Goal: Task Accomplishment & Management: Use online tool/utility

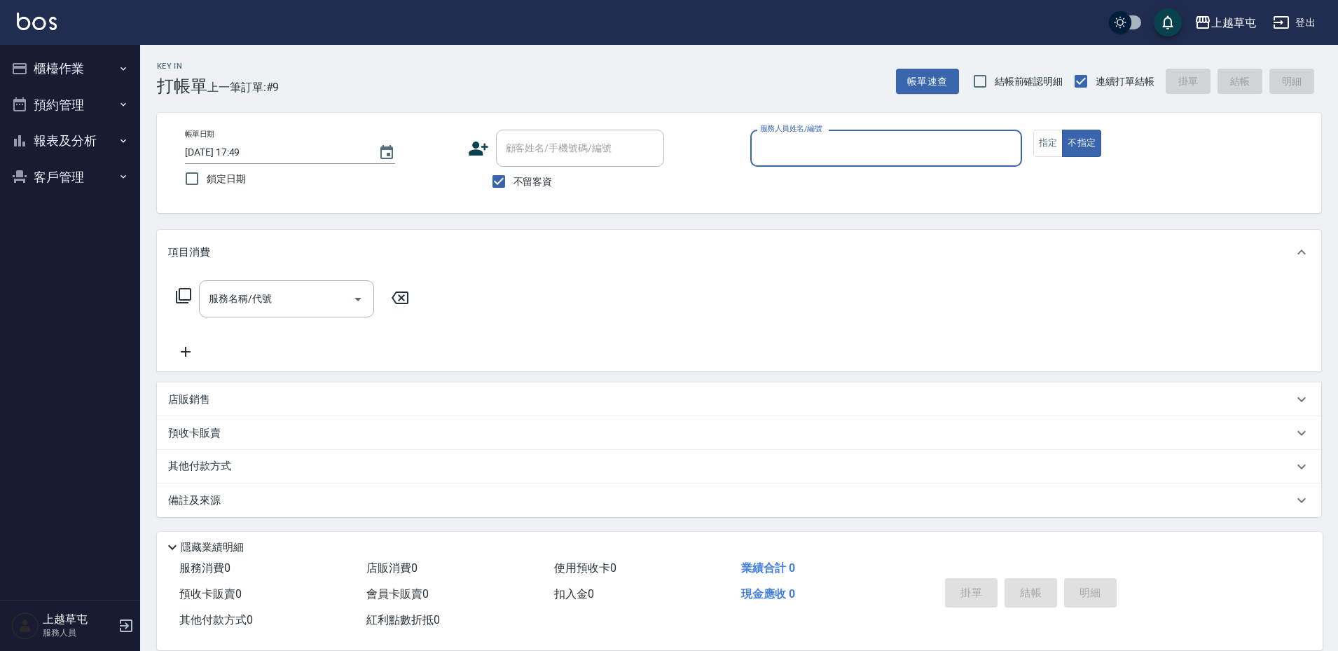
click at [852, 156] on input "服務人員姓名/編號" at bounding box center [886, 148] width 259 height 25
type input "[PERSON_NAME]-9"
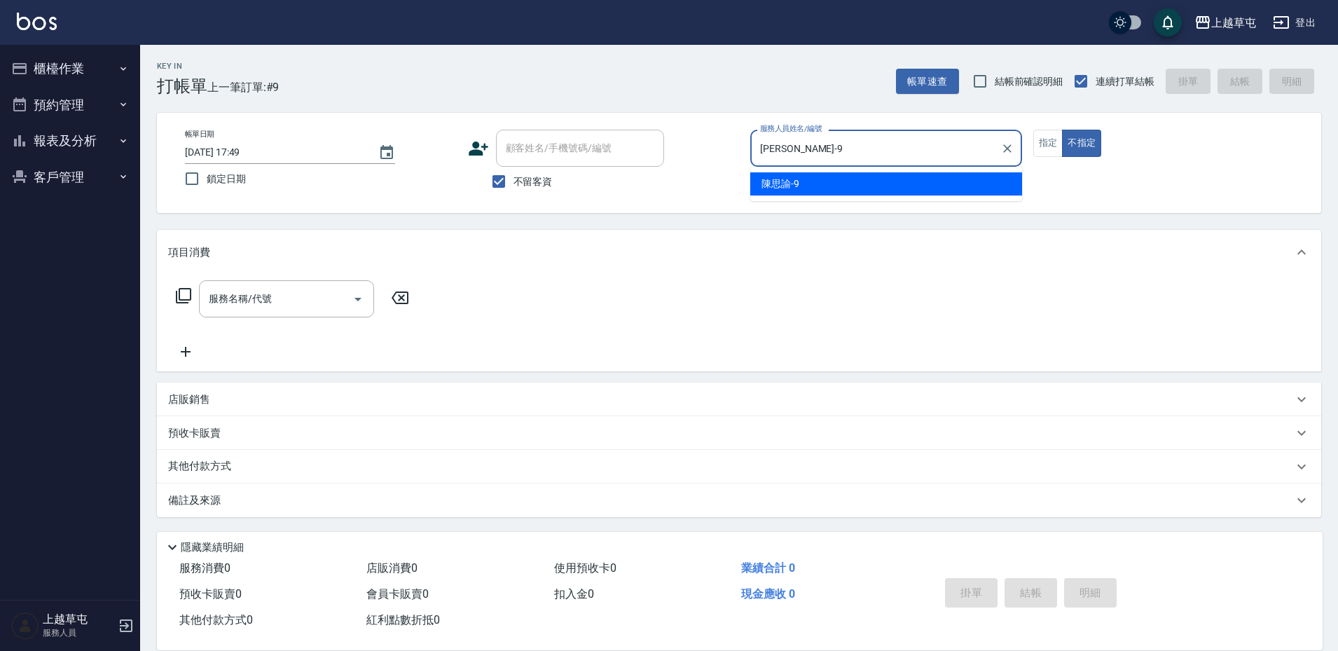
type button "false"
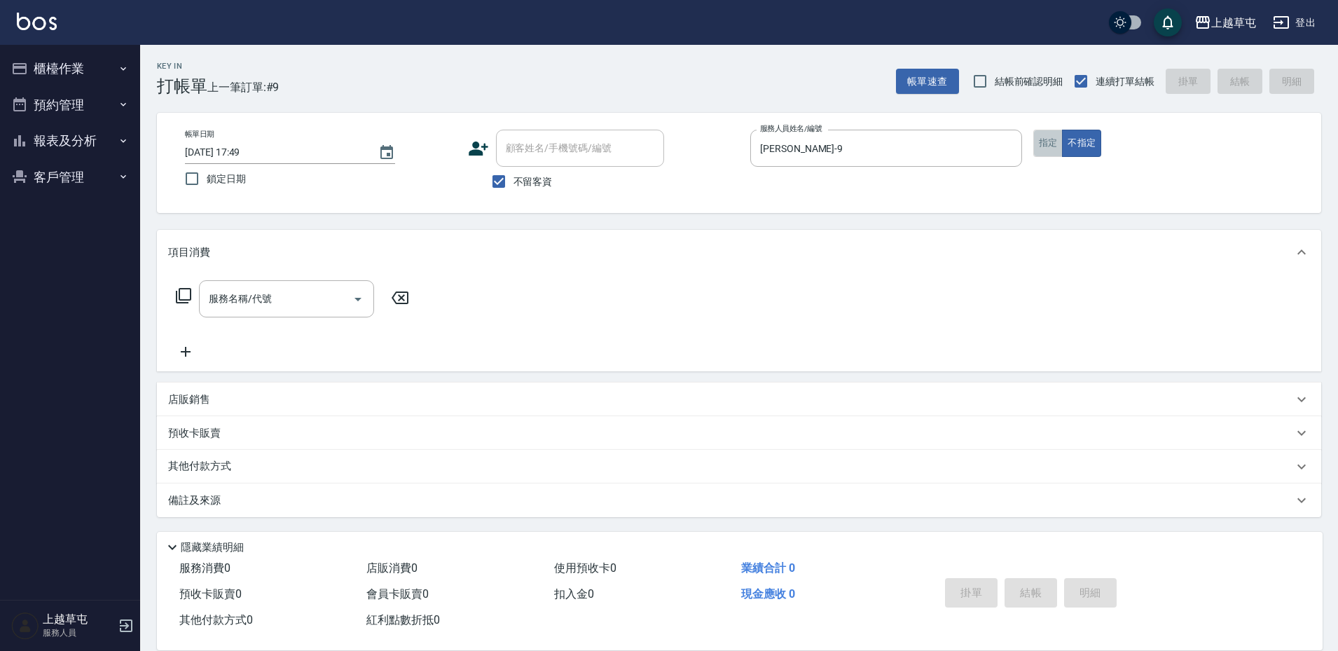
click at [1052, 146] on button "指定" at bounding box center [1049, 143] width 30 height 27
click at [301, 306] on input "服務名稱/代號" at bounding box center [276, 299] width 142 height 25
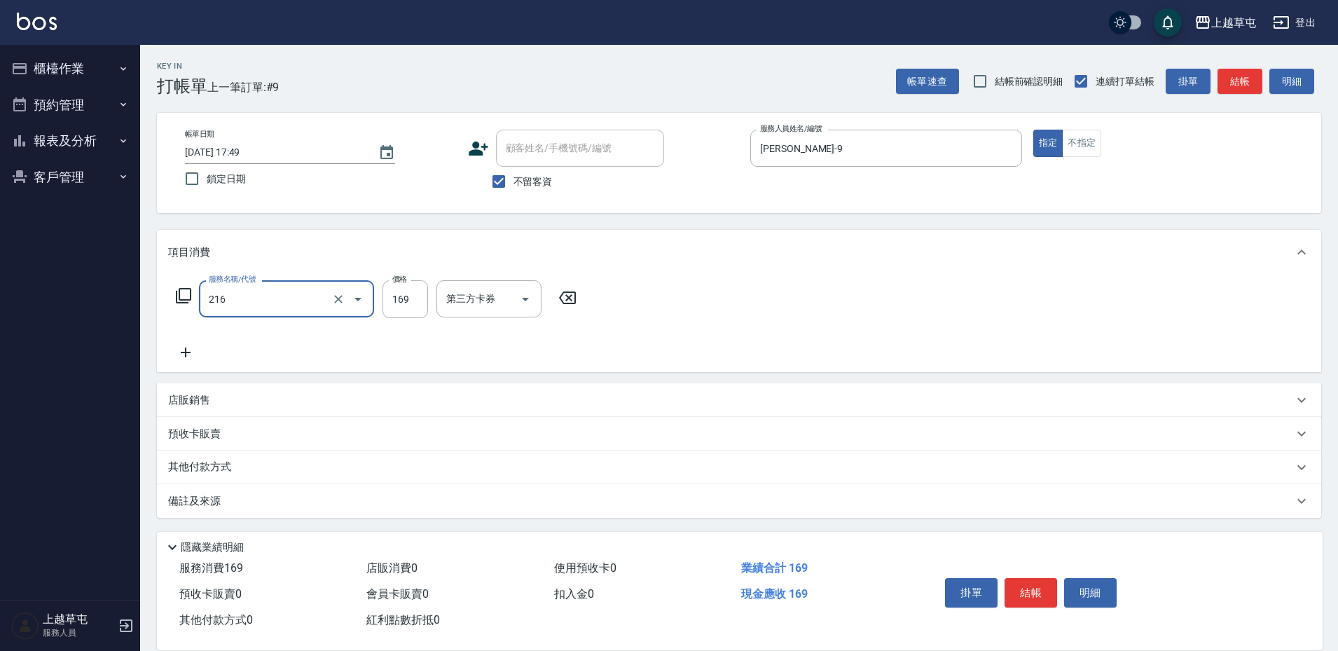
type input "剪髮169(216)"
type input "350"
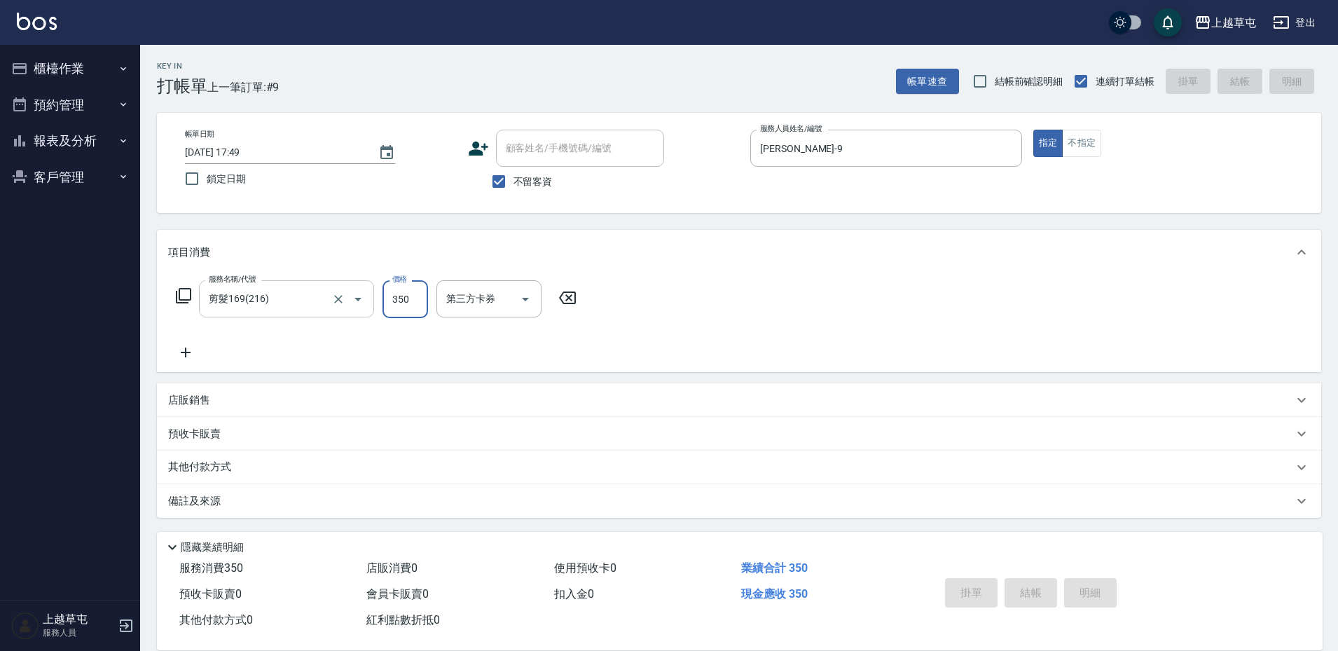
type input "[DATE] 19:48"
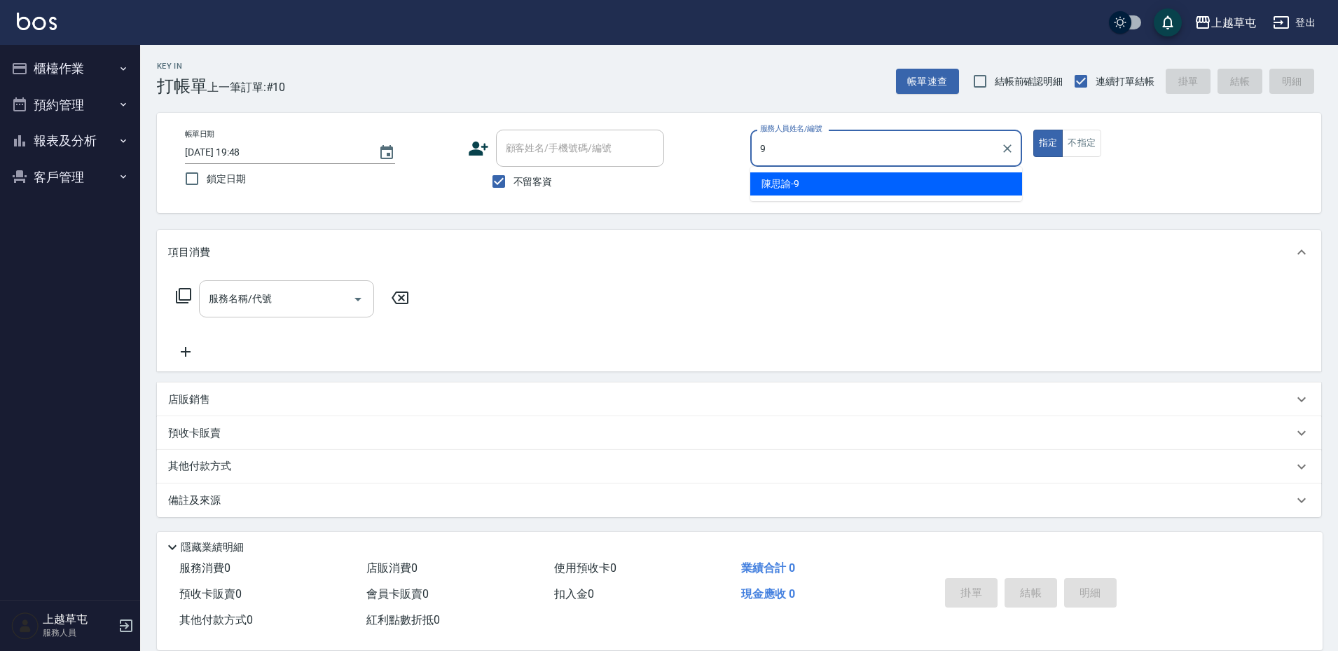
type input "[PERSON_NAME]-9"
type button "true"
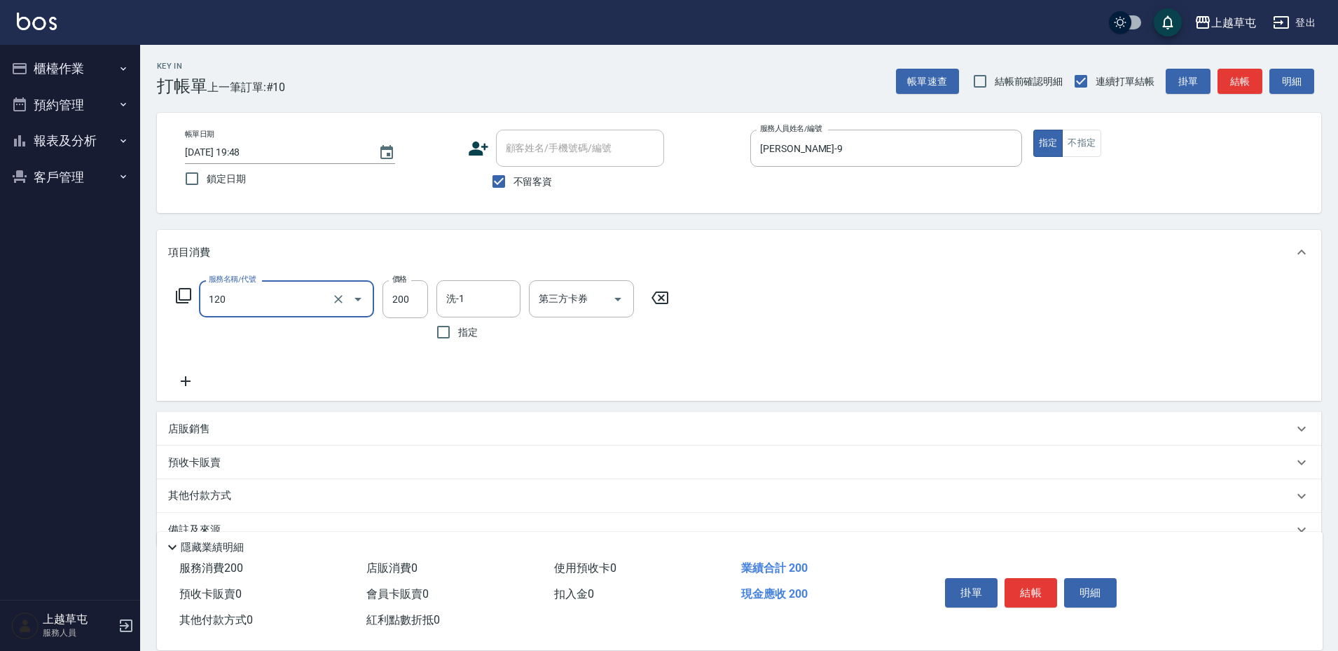
type input "New洗200(120)"
type input "[PERSON_NAME]-39"
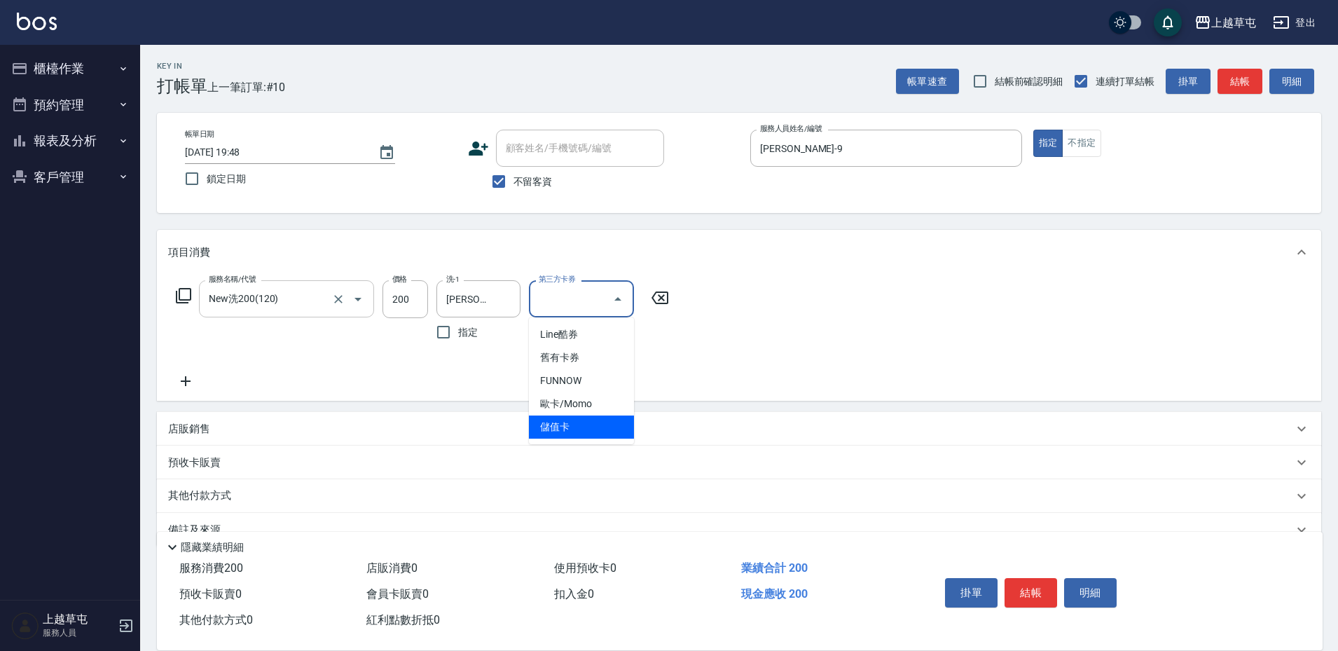
type input "儲值卡"
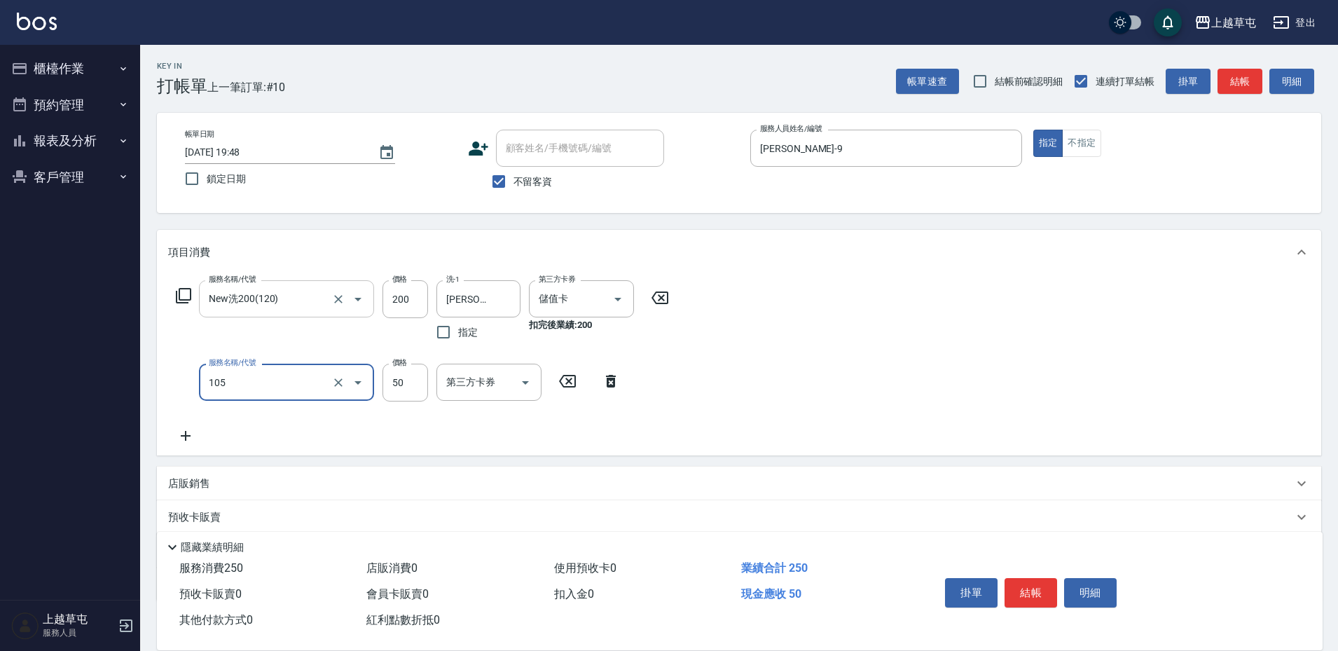
type input "精油50(105)"
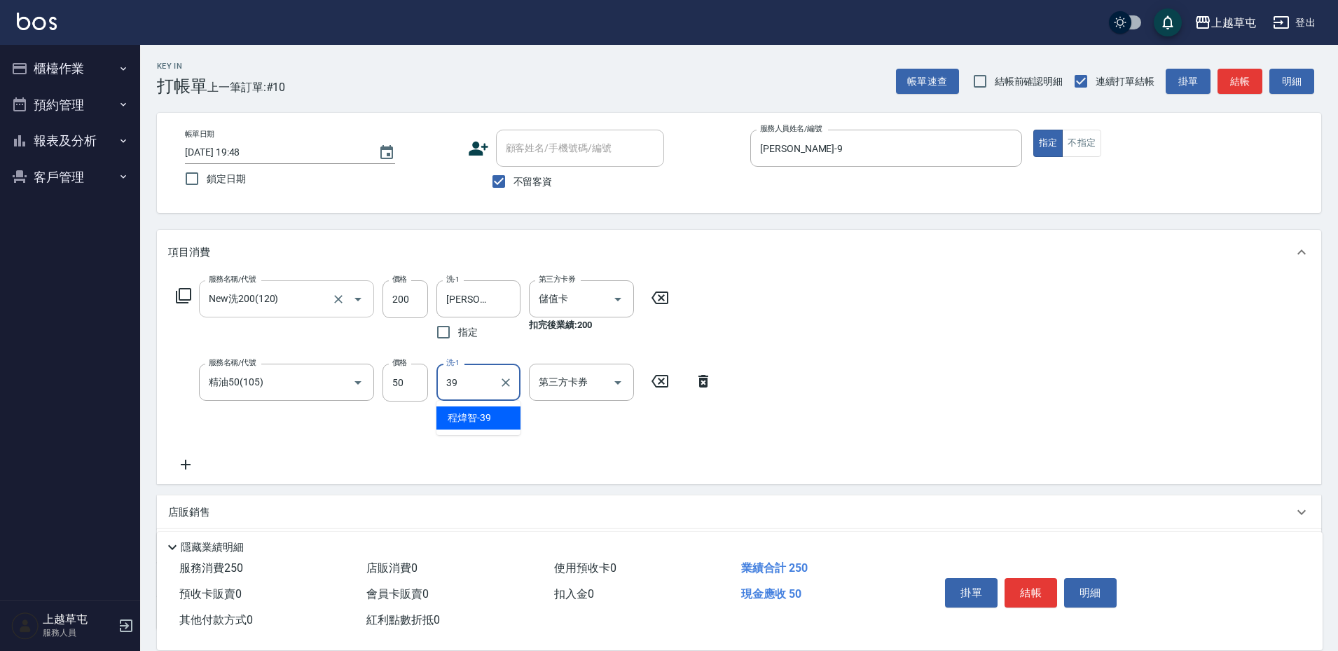
type input "[PERSON_NAME]-39"
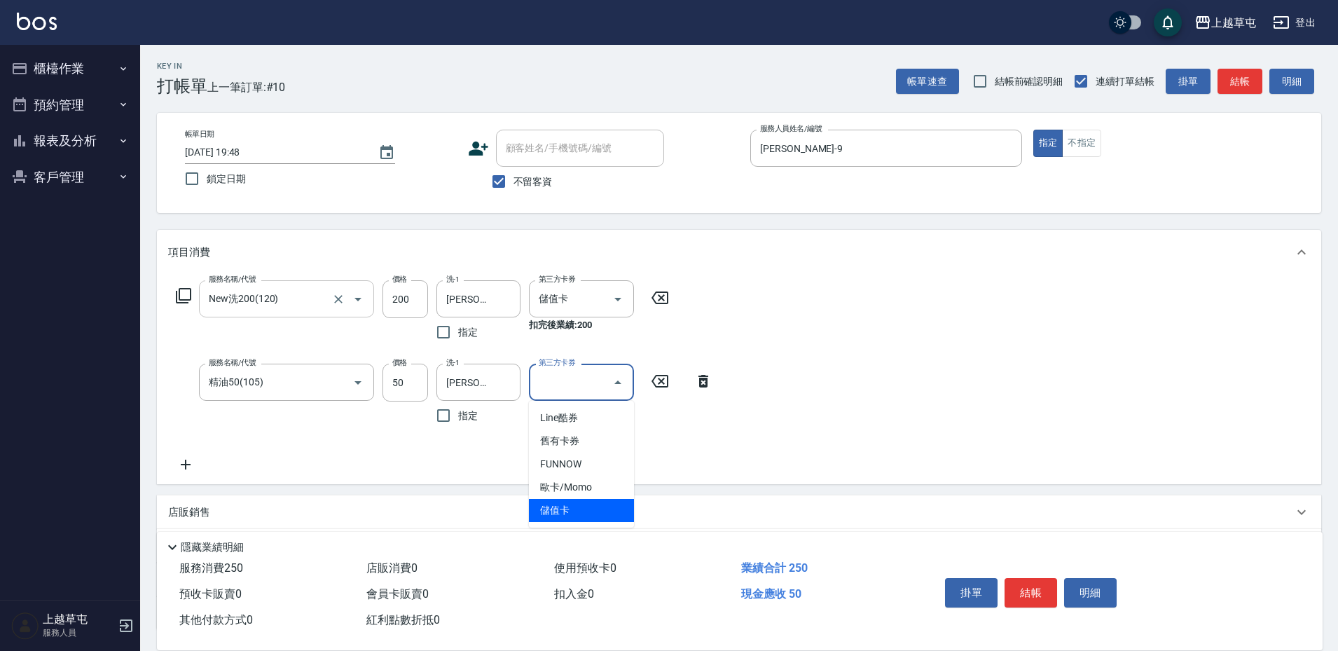
type input "儲值卡"
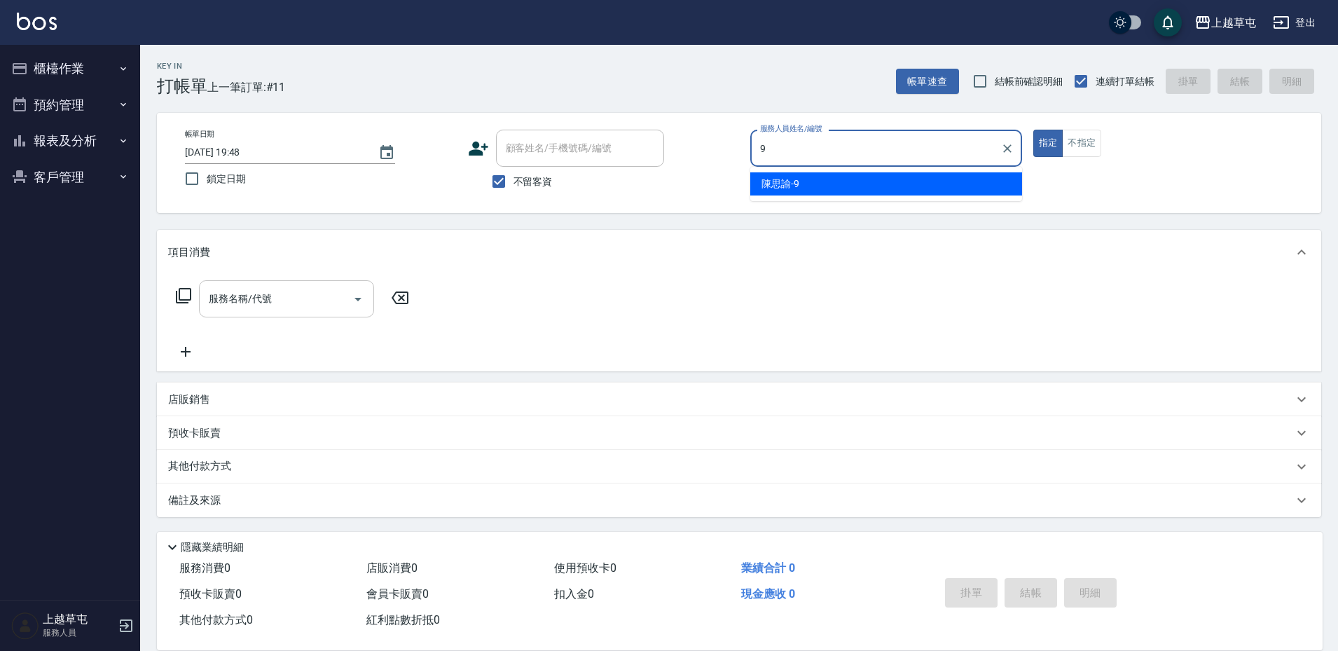
type input "[PERSON_NAME]-9"
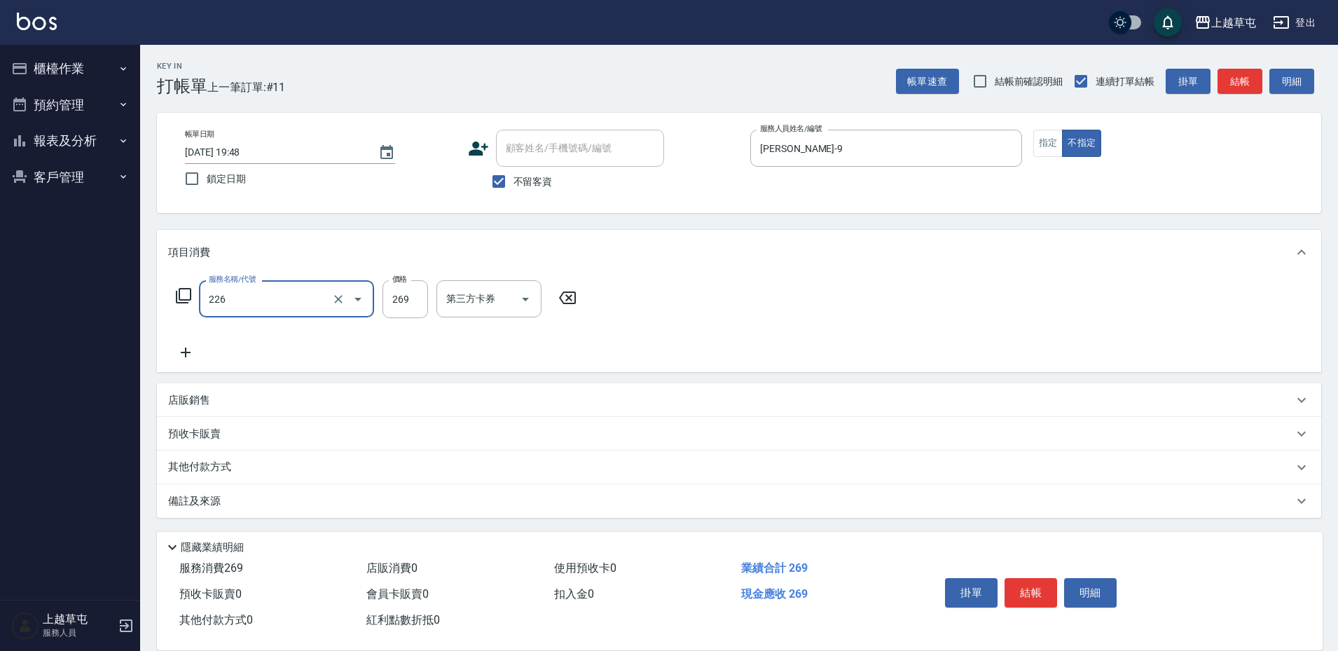
type input "洗剪269(226)"
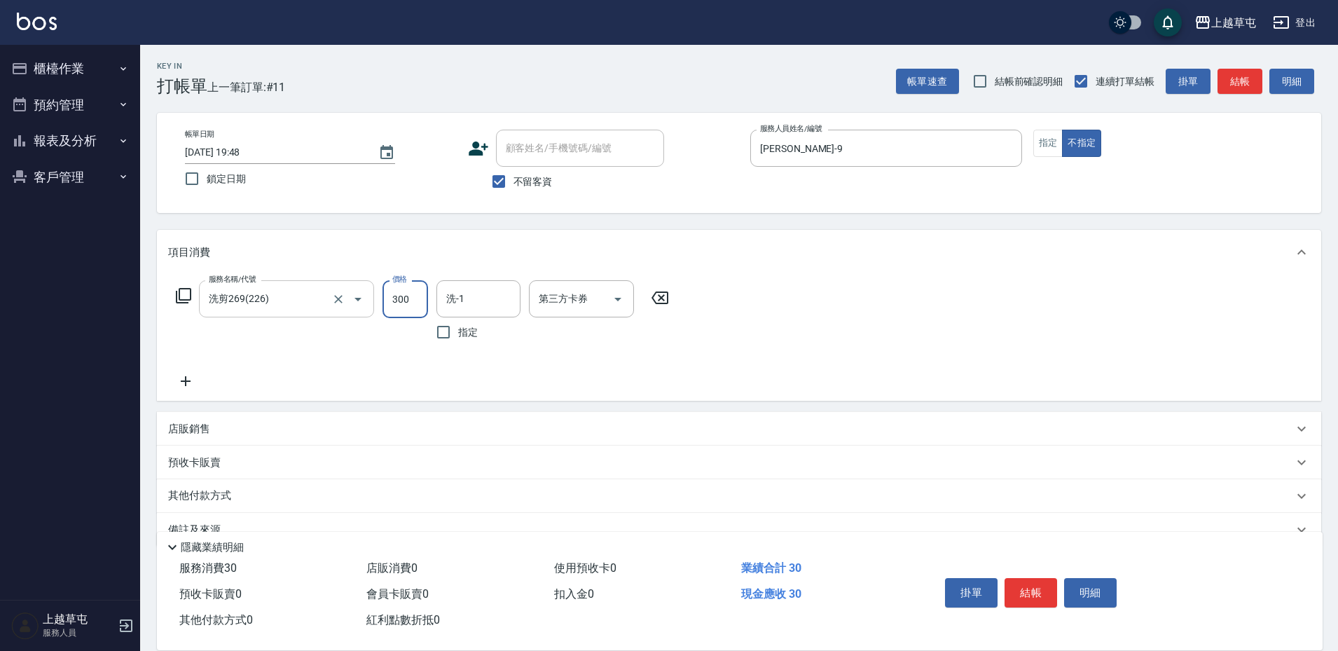
type input "300"
type input "[PERSON_NAME]-35"
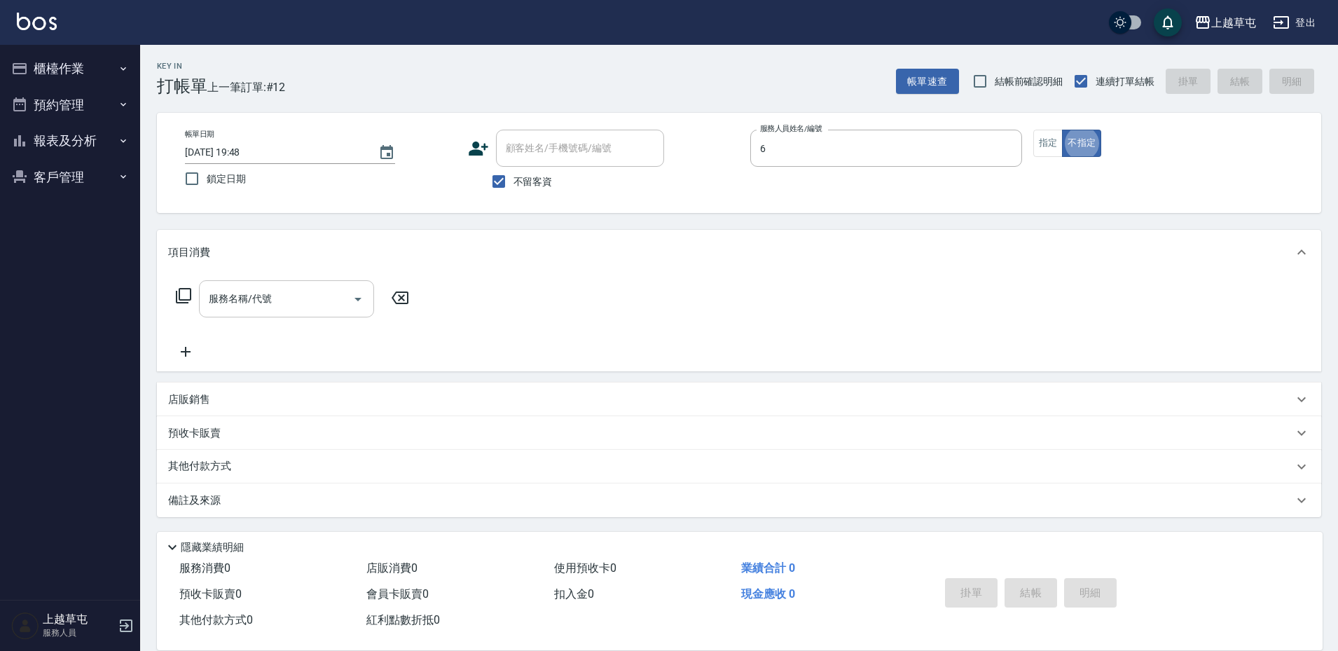
type input "[PERSON_NAME]-6"
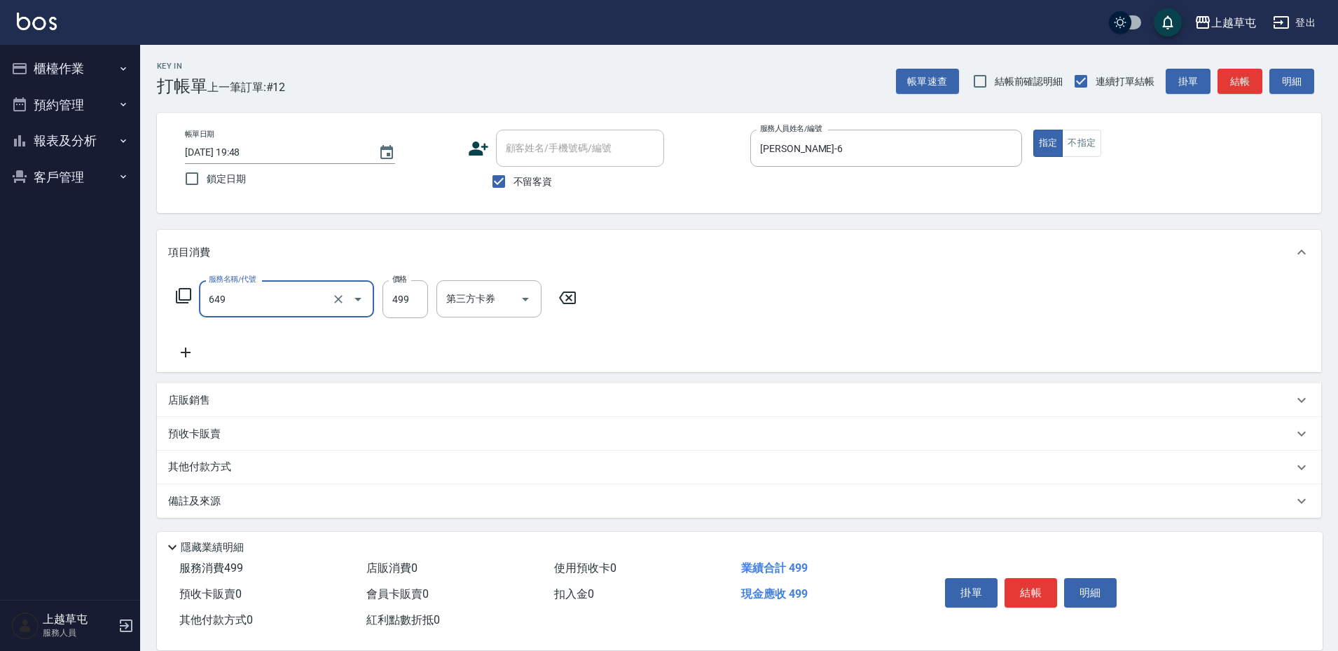
type input "角質499(649)"
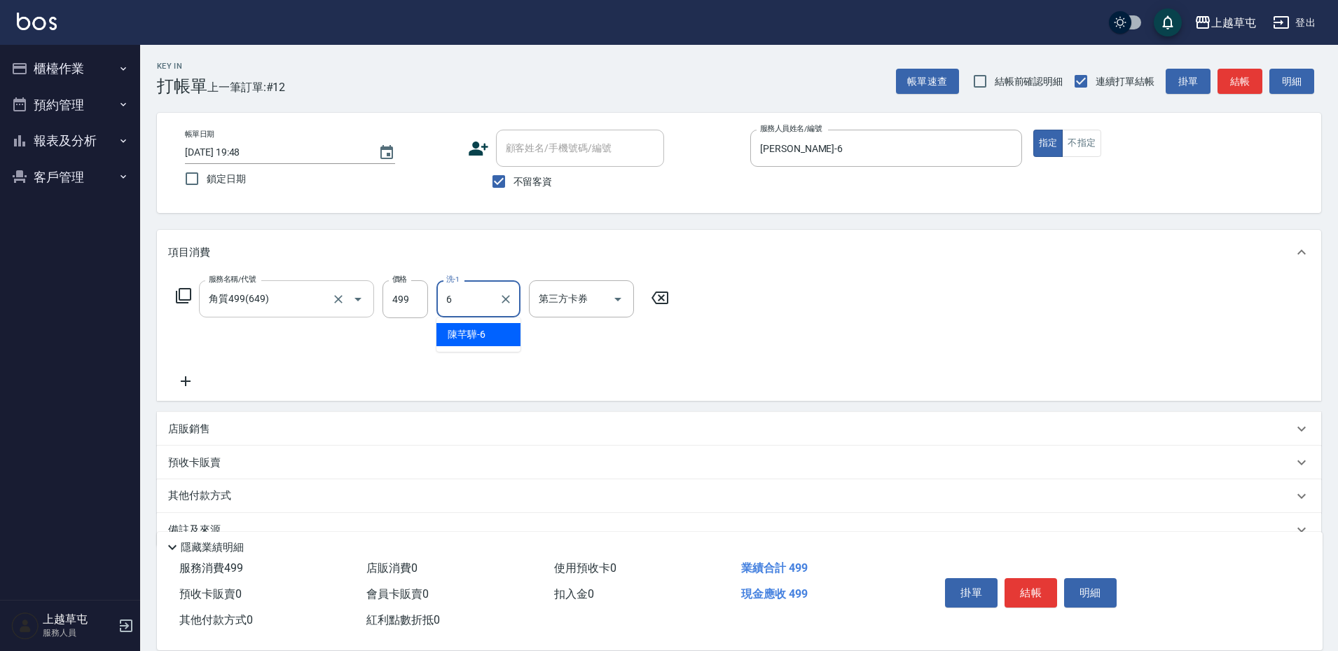
type input "[PERSON_NAME]-6"
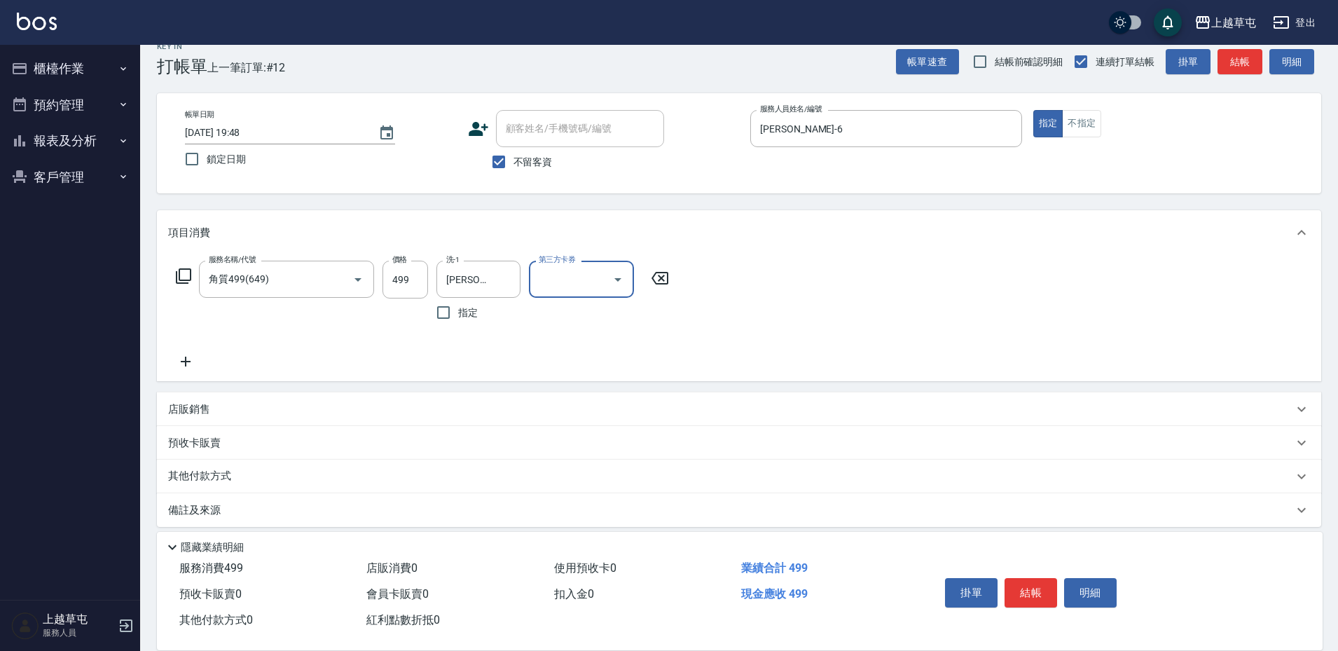
scroll to position [30, 0]
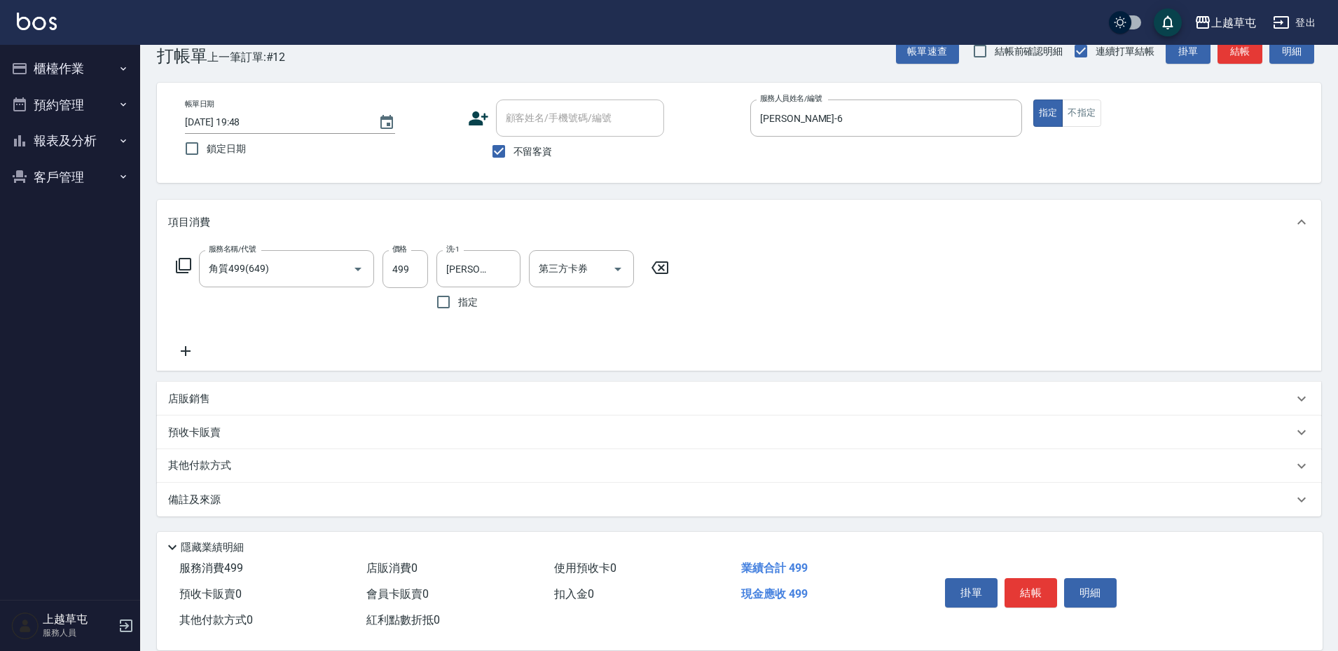
click at [211, 392] on div "店販銷售" at bounding box center [730, 399] width 1125 height 15
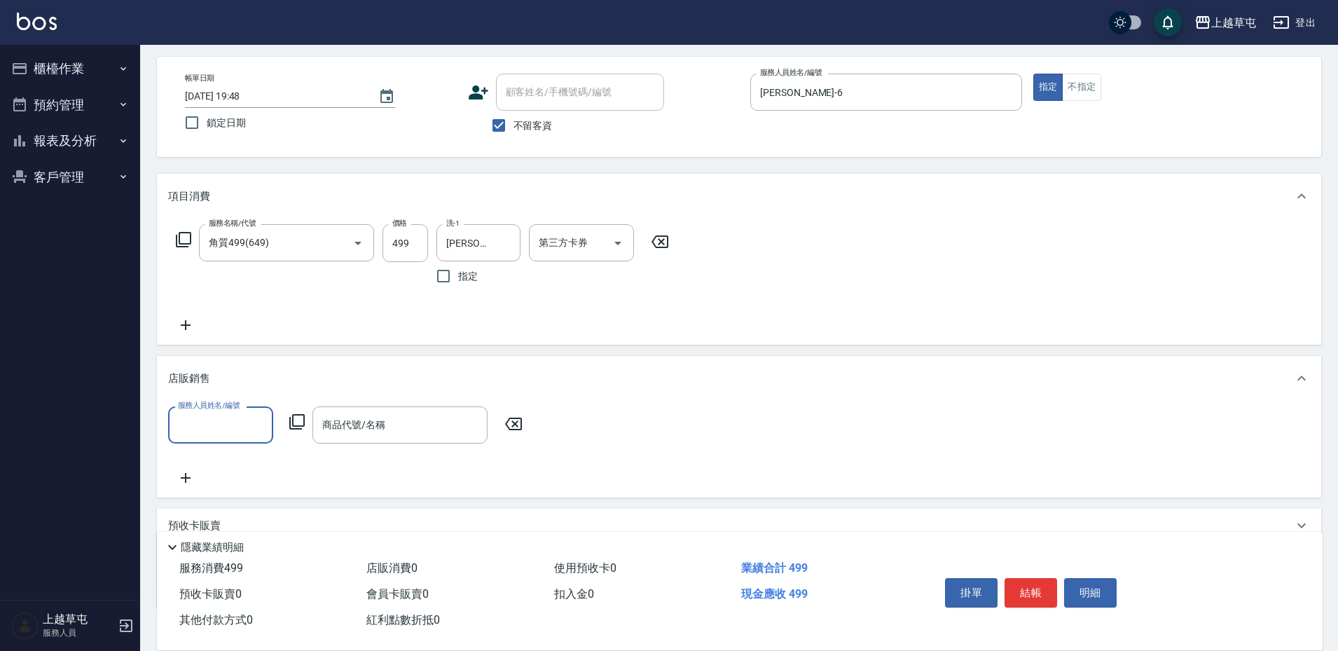
scroll to position [149, 0]
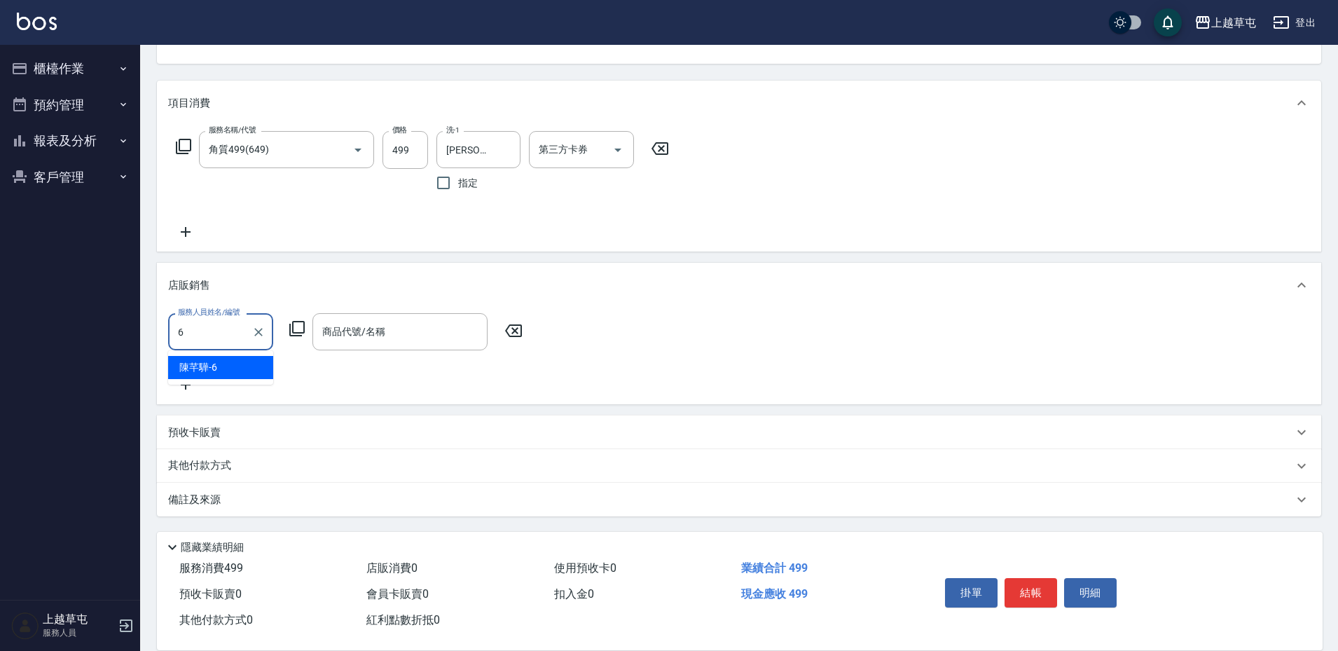
type input "[PERSON_NAME]-6"
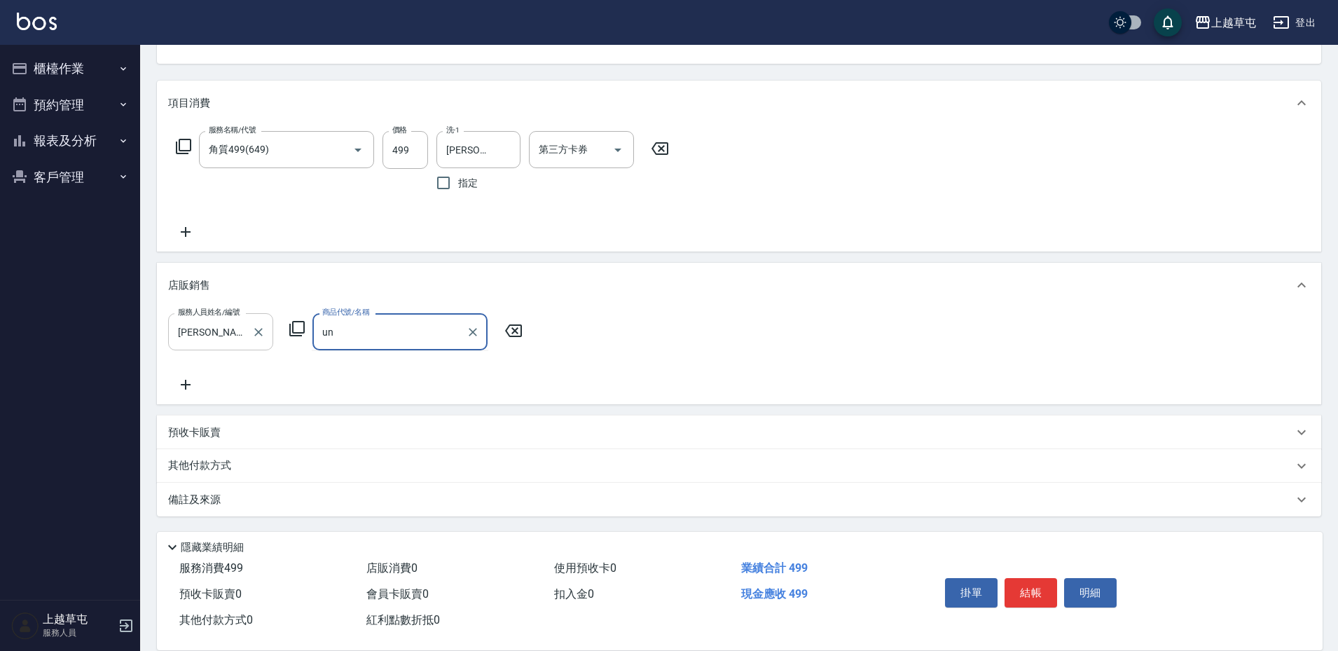
type input "u"
type input "4"
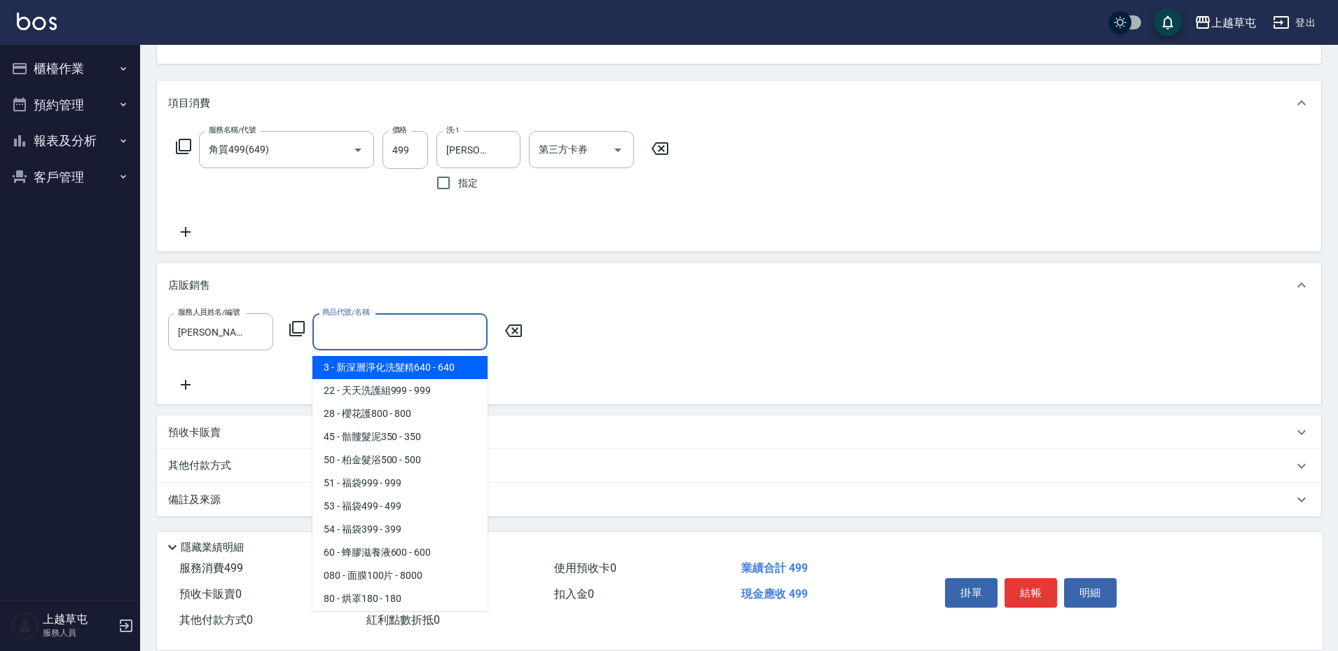
click at [366, 329] on input "商品代號/名稱" at bounding box center [400, 332] width 163 height 25
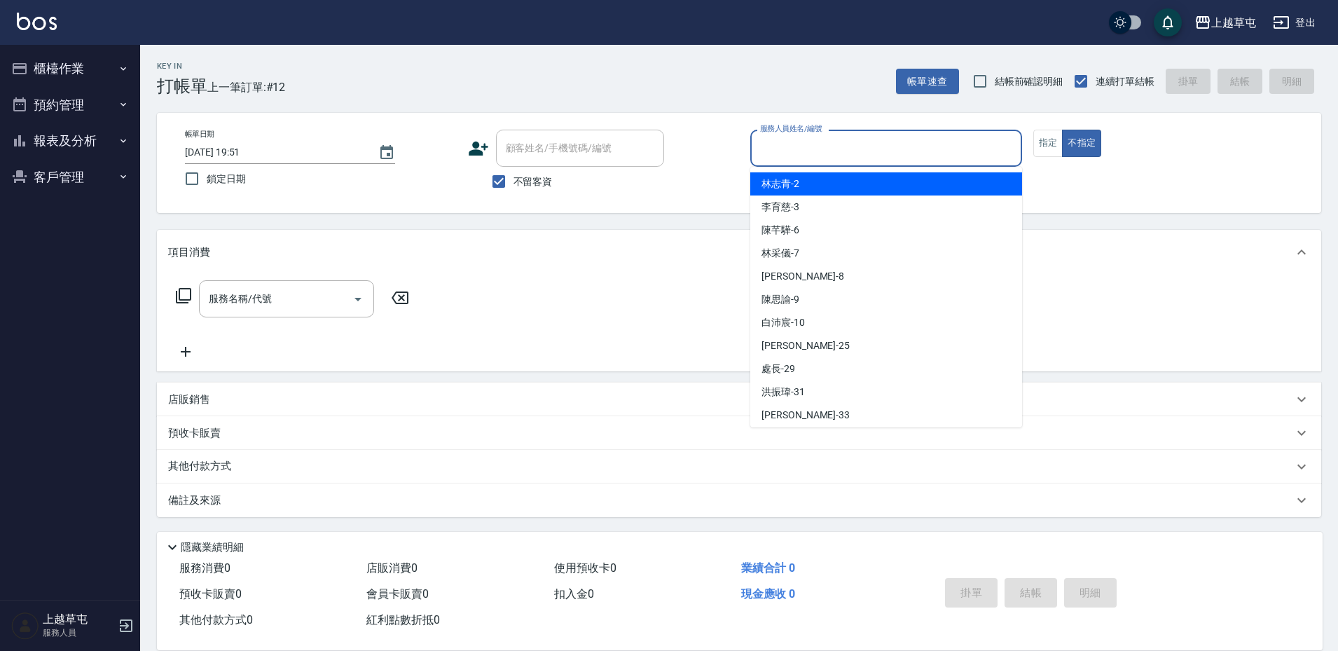
click at [807, 149] on input "服務人員姓名/編號" at bounding box center [886, 148] width 259 height 25
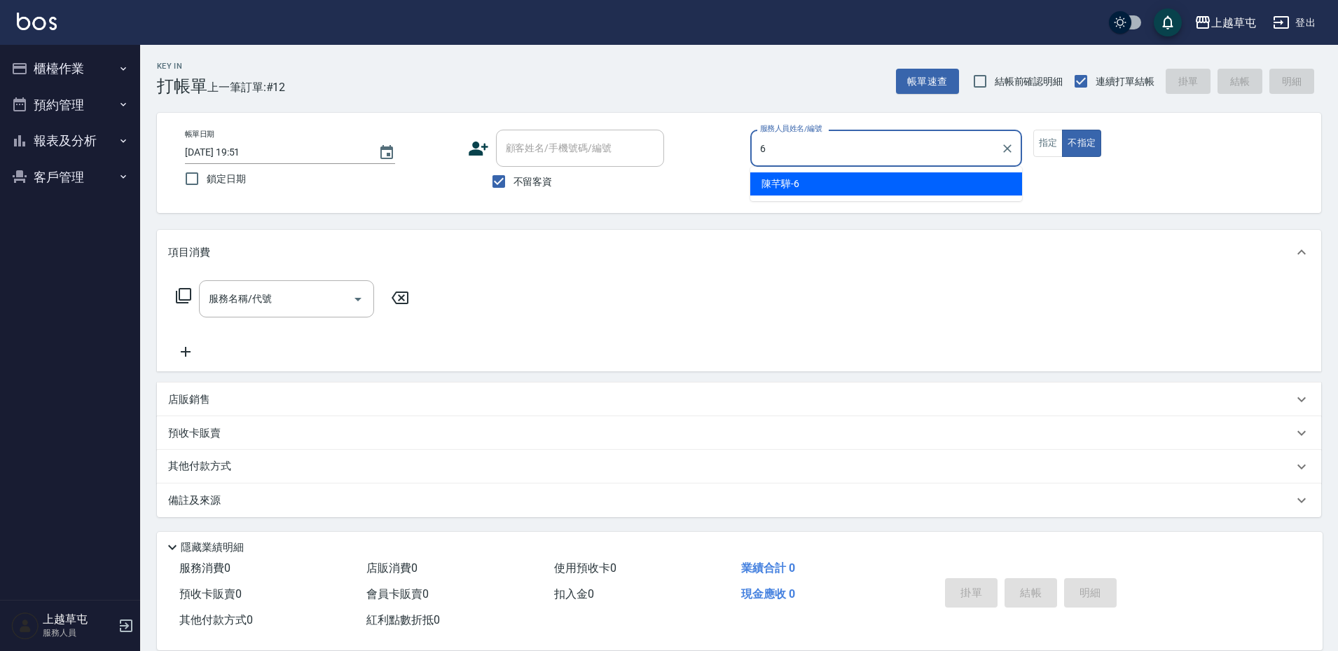
type input "[PERSON_NAME]-6"
type button "false"
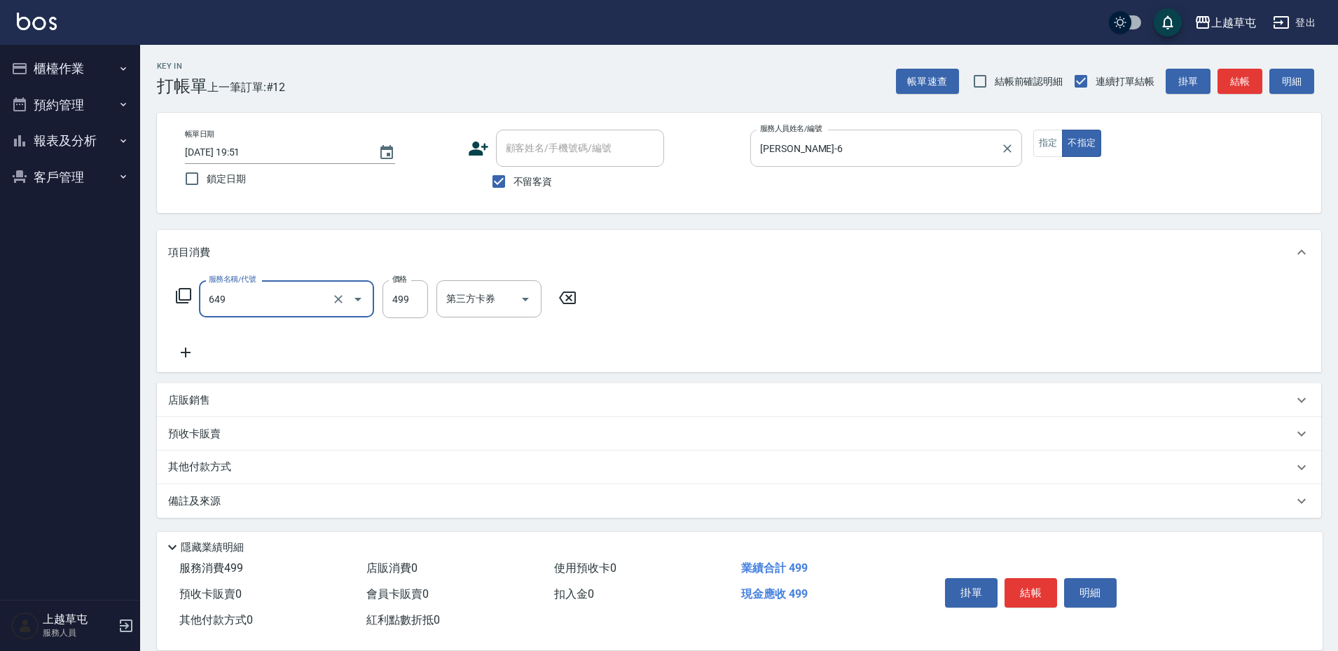
type input "角質499(649)"
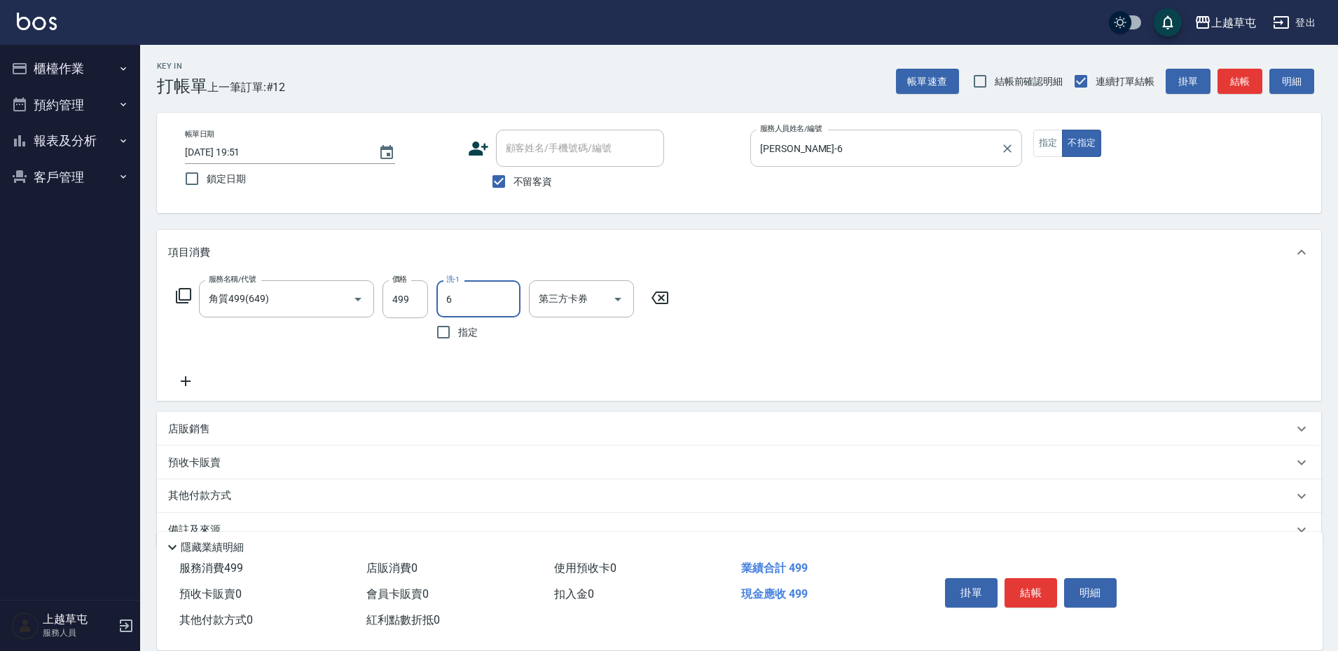
type input "[PERSON_NAME]-6"
click at [294, 432] on div "店販銷售" at bounding box center [730, 429] width 1125 height 15
type input "[PERSON_NAME]-6"
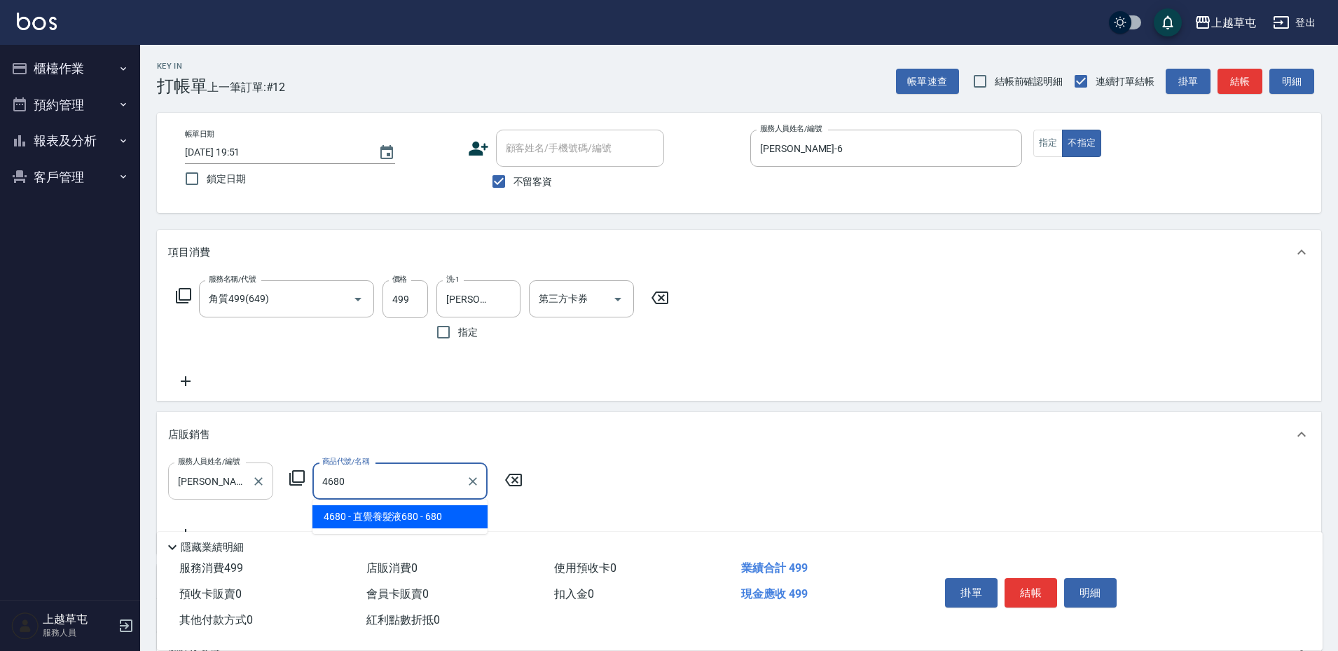
type input "直覺養髮液680"
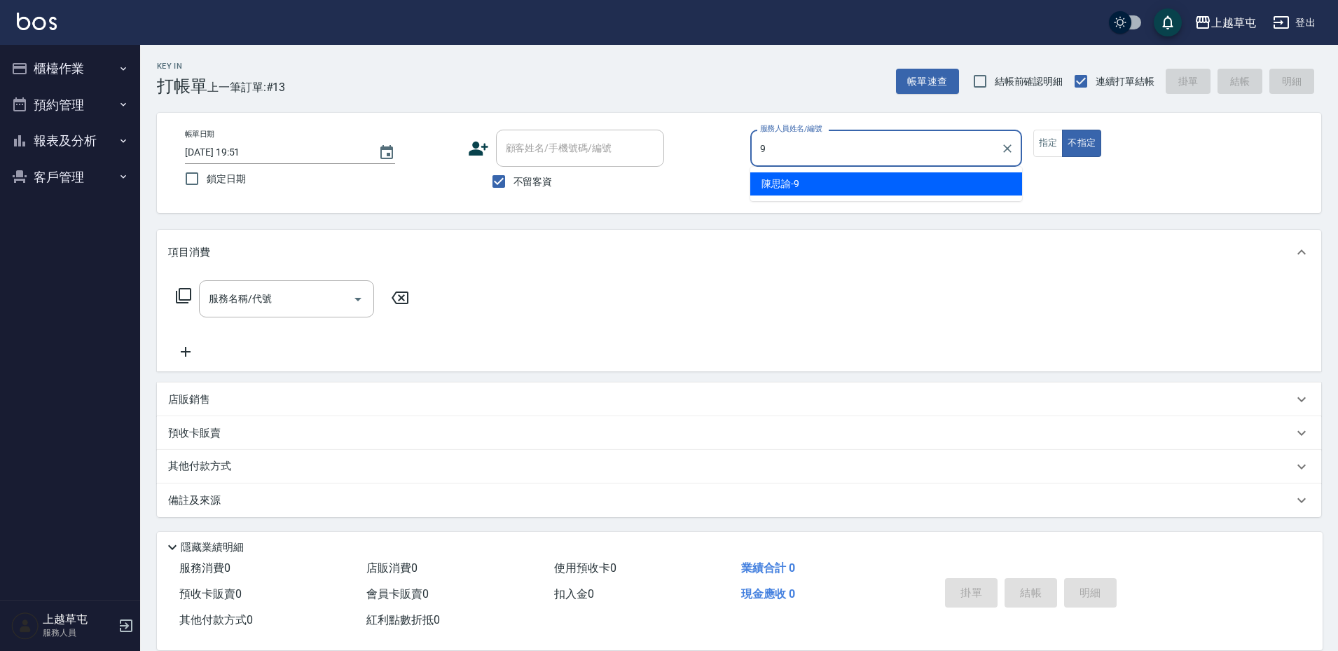
type input "[PERSON_NAME]-9"
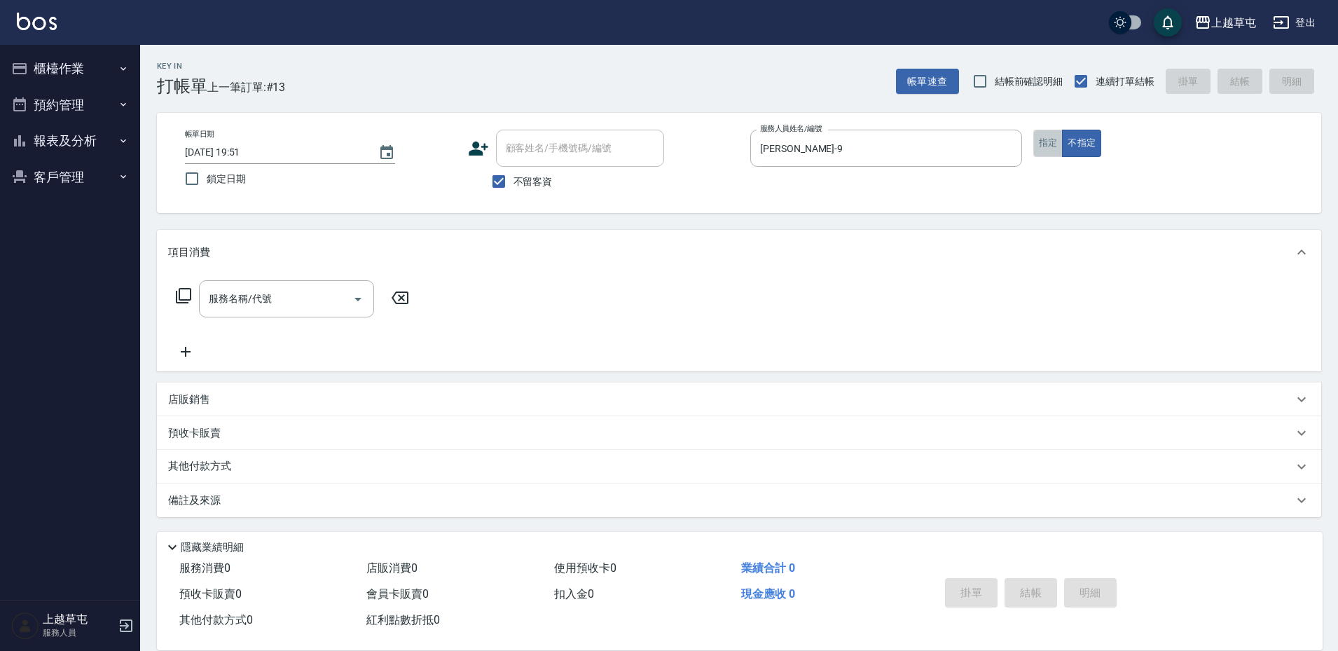
click at [1052, 142] on button "指定" at bounding box center [1049, 143] width 30 height 27
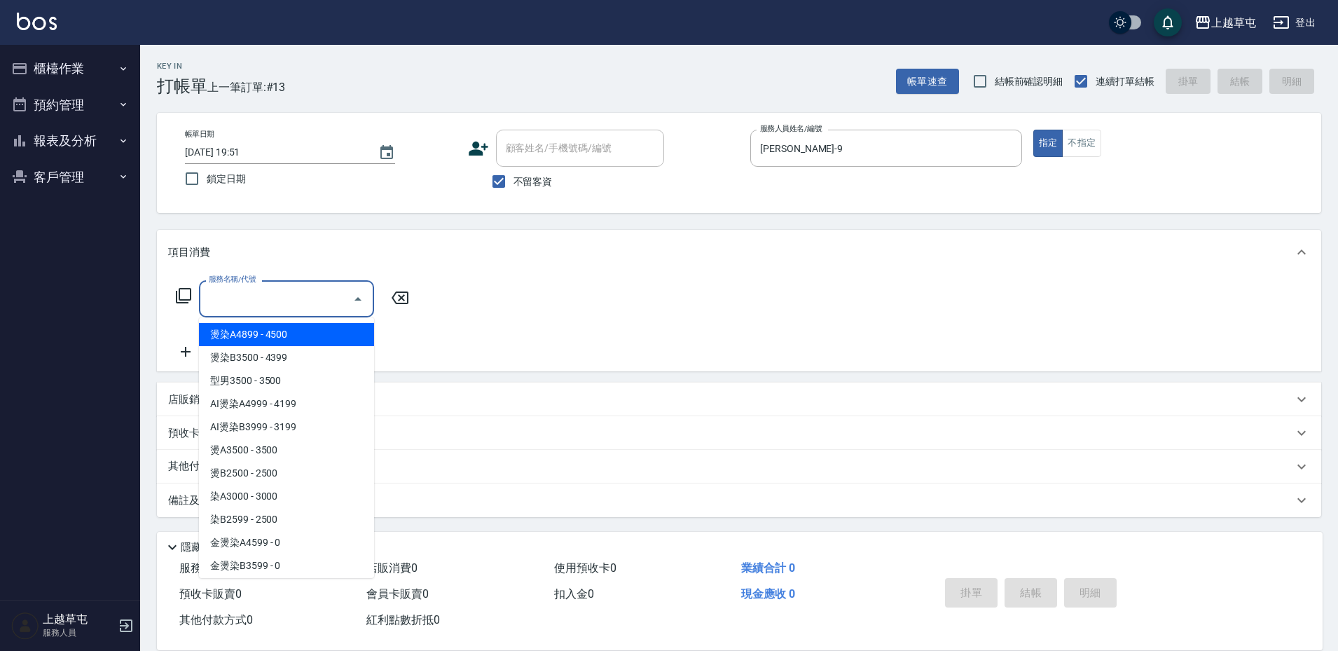
click at [294, 297] on input "服務名稱/代號" at bounding box center [276, 299] width 142 height 25
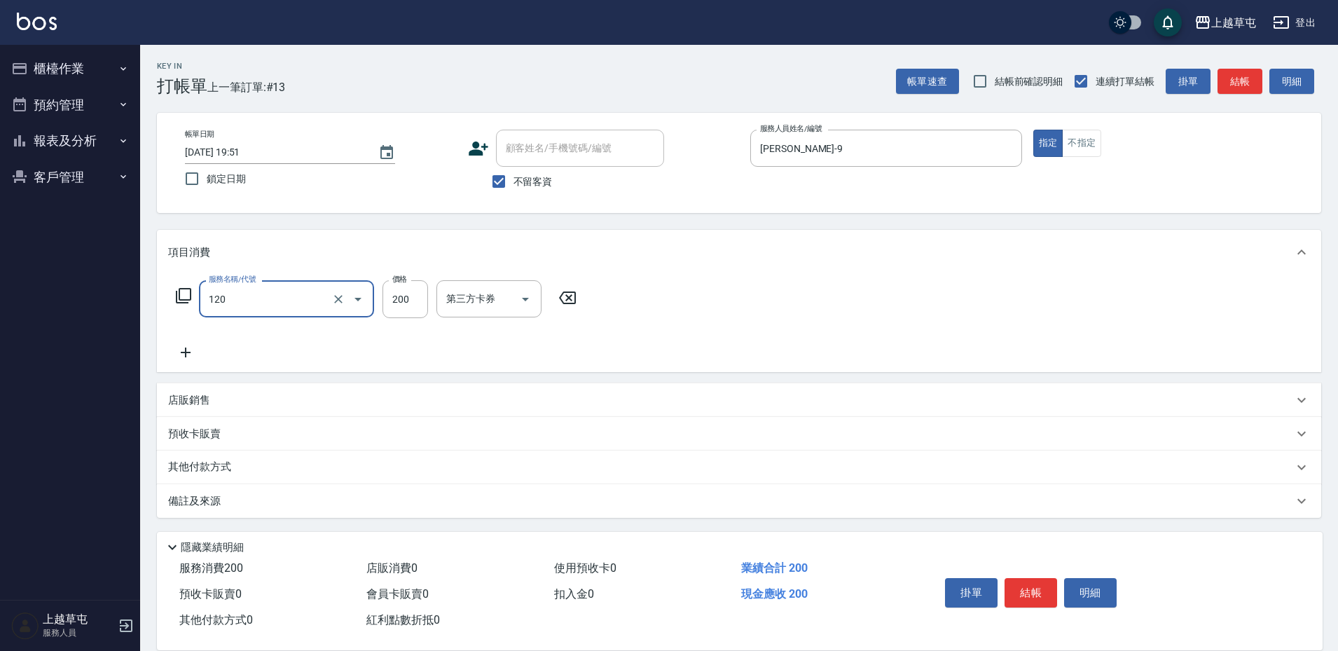
type input "New洗200(120)"
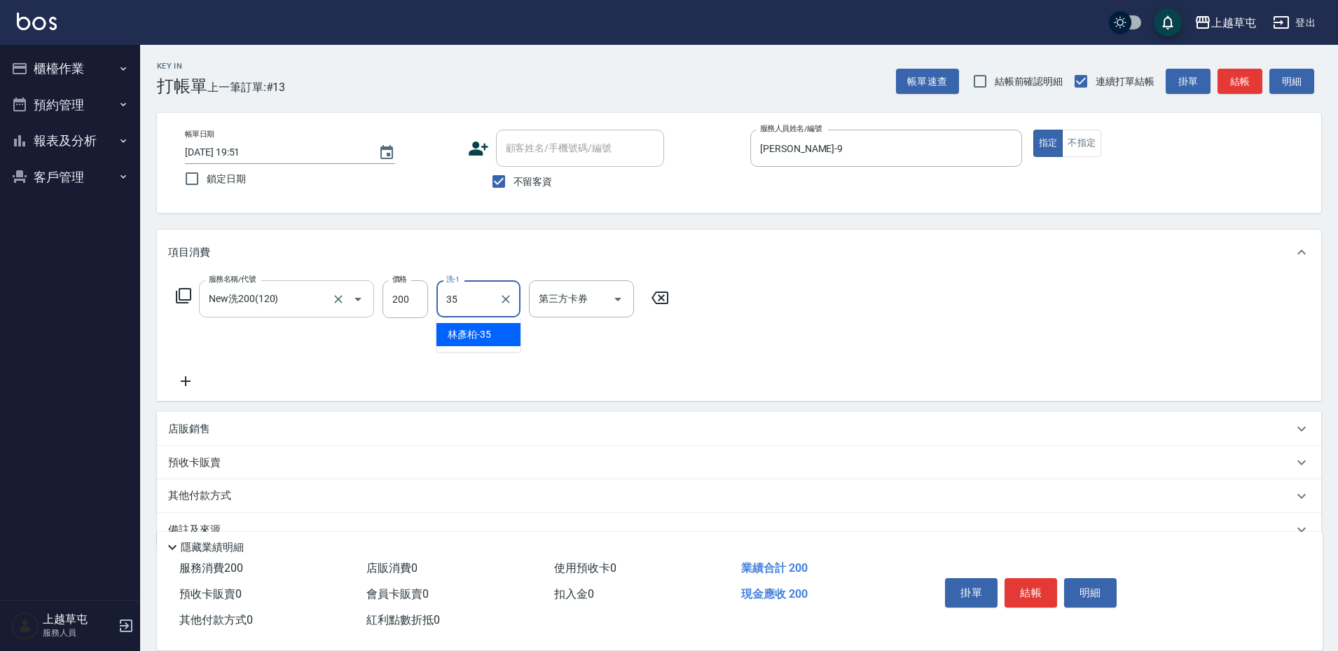
type input "[PERSON_NAME]-35"
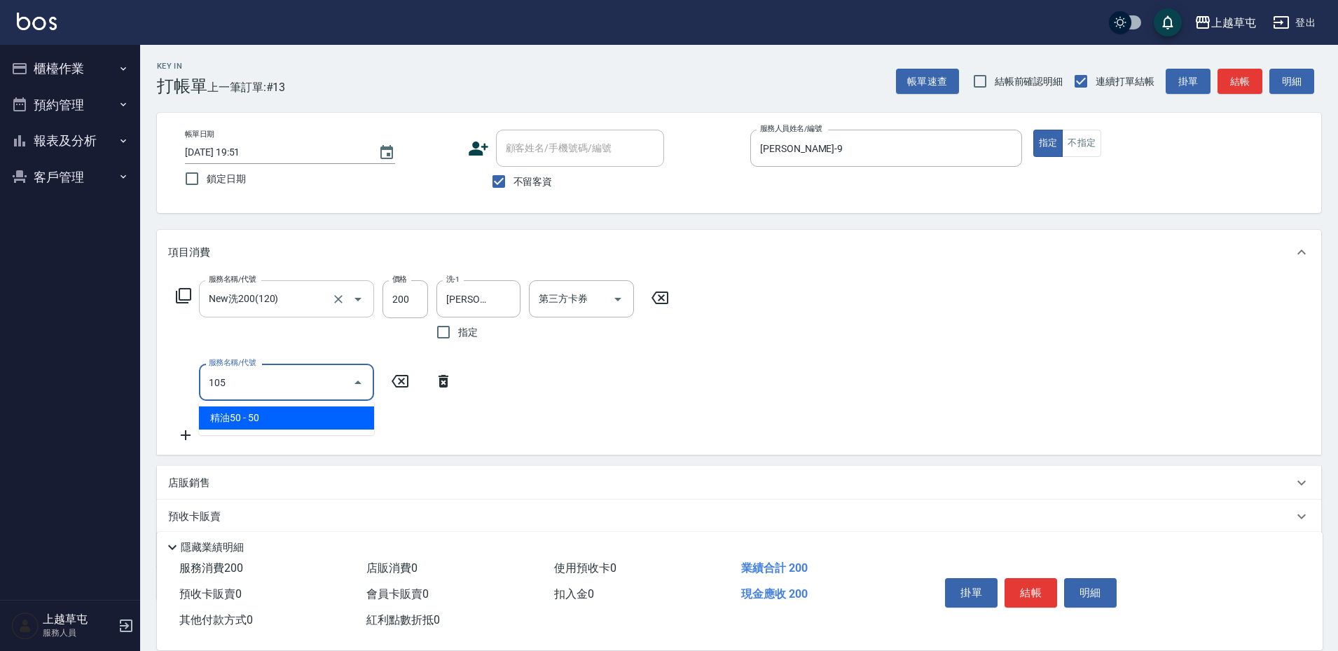
type input "精油50(105)"
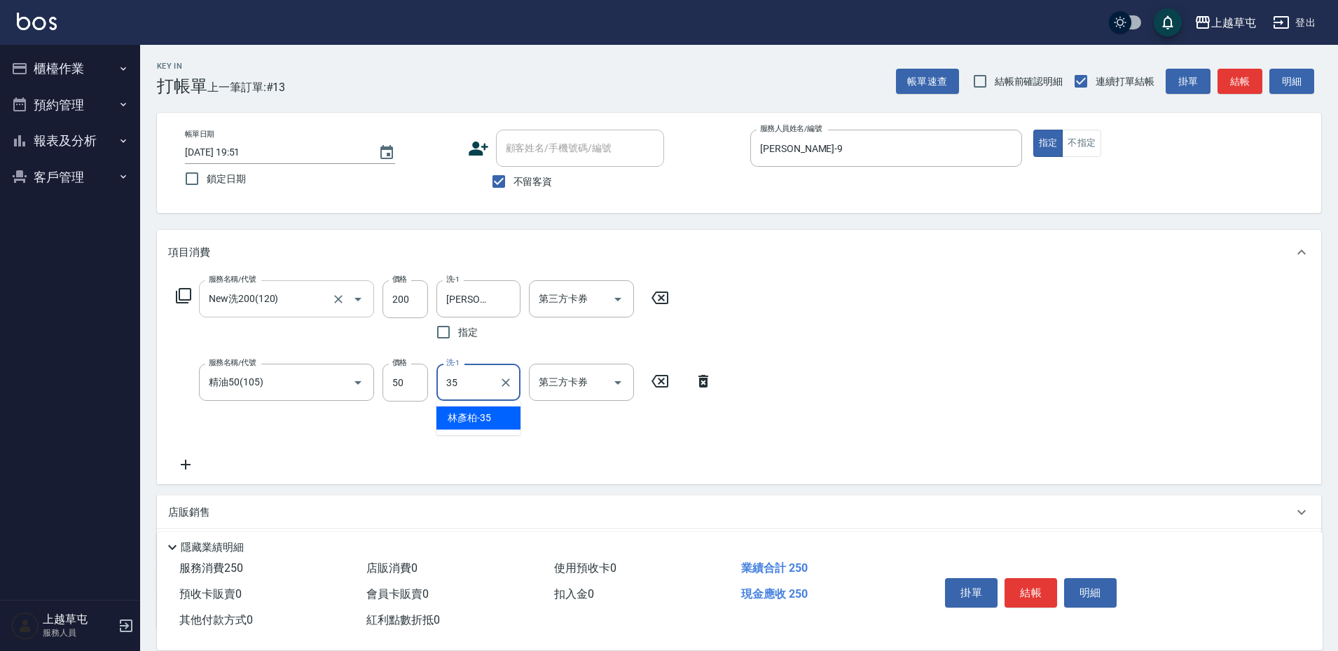
type input "[PERSON_NAME]-35"
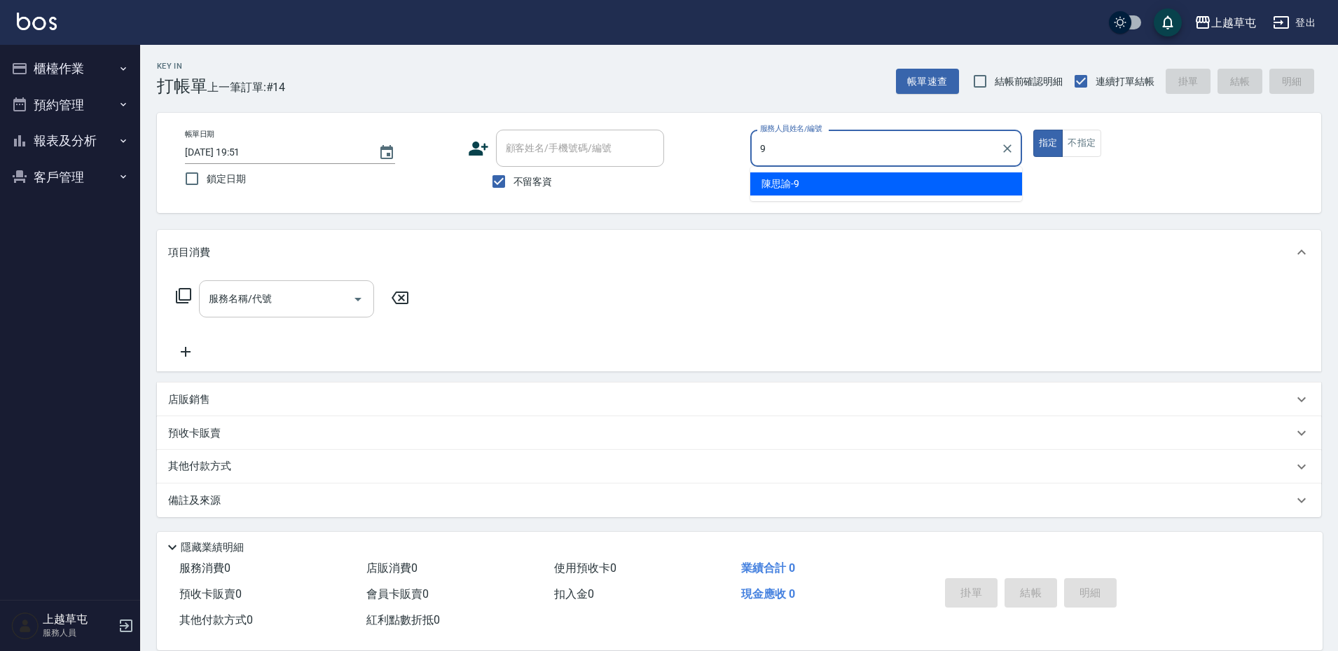
type input "[PERSON_NAME]-9"
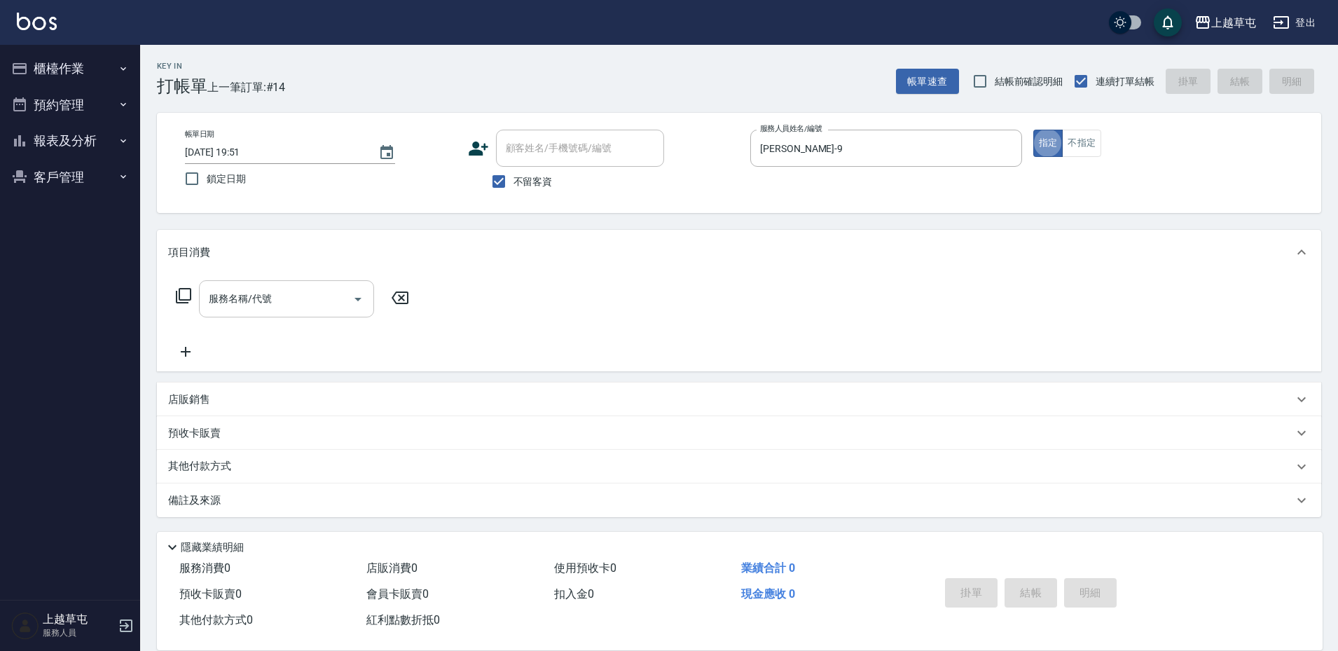
type button "true"
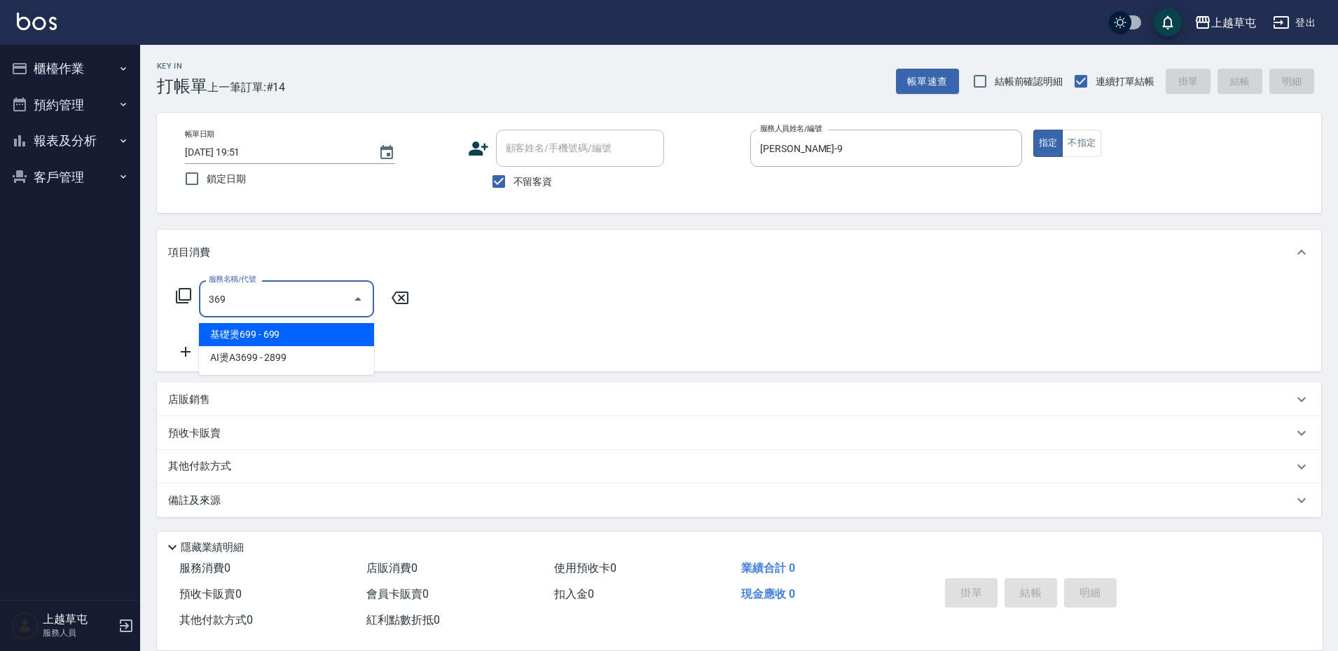
type input "基礎燙699(369)"
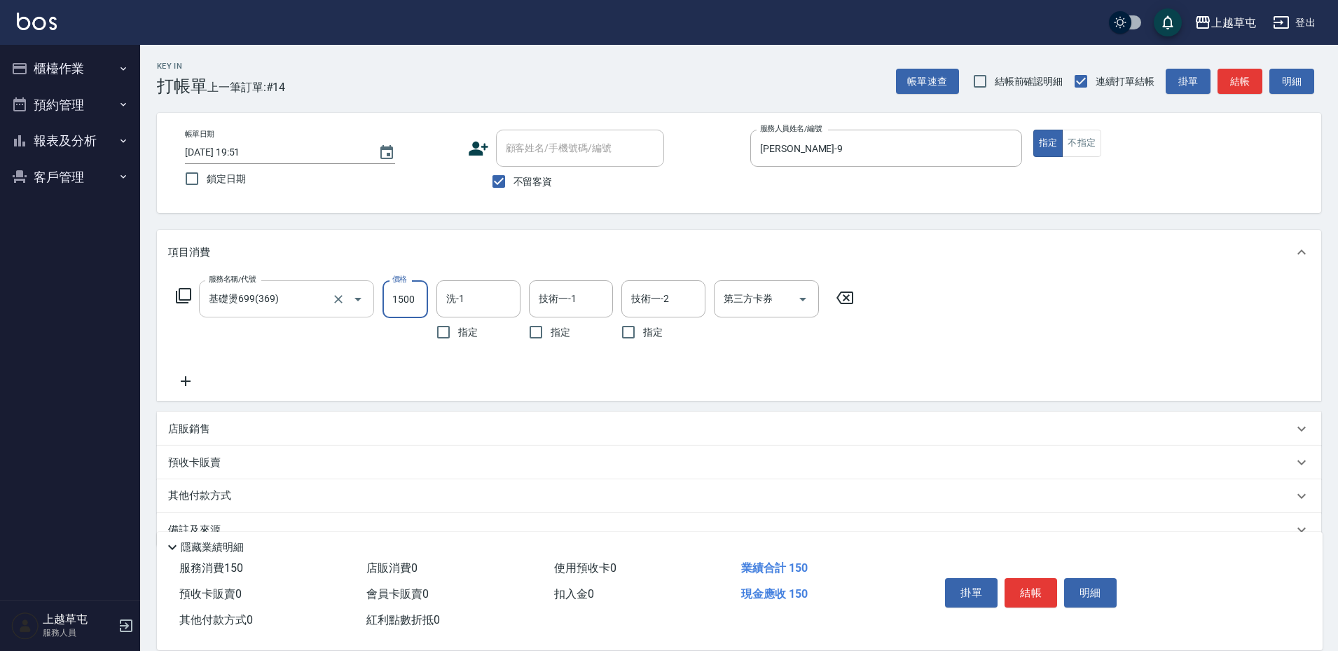
type input "1500"
type input "[PERSON_NAME]-35"
type input "353"
click at [576, 299] on div "技術一-1 技術一-1" at bounding box center [571, 298] width 84 height 37
type input "[PERSON_NAME]-35"
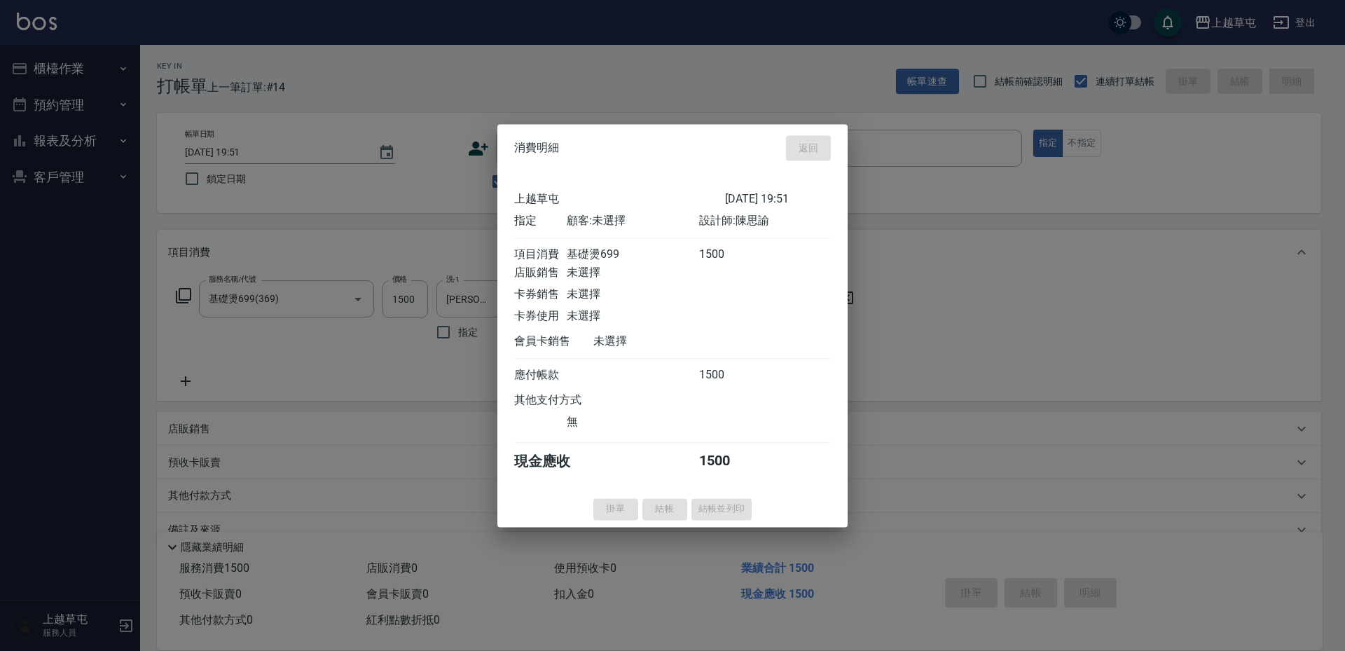
type input "2025/09/24 19:52"
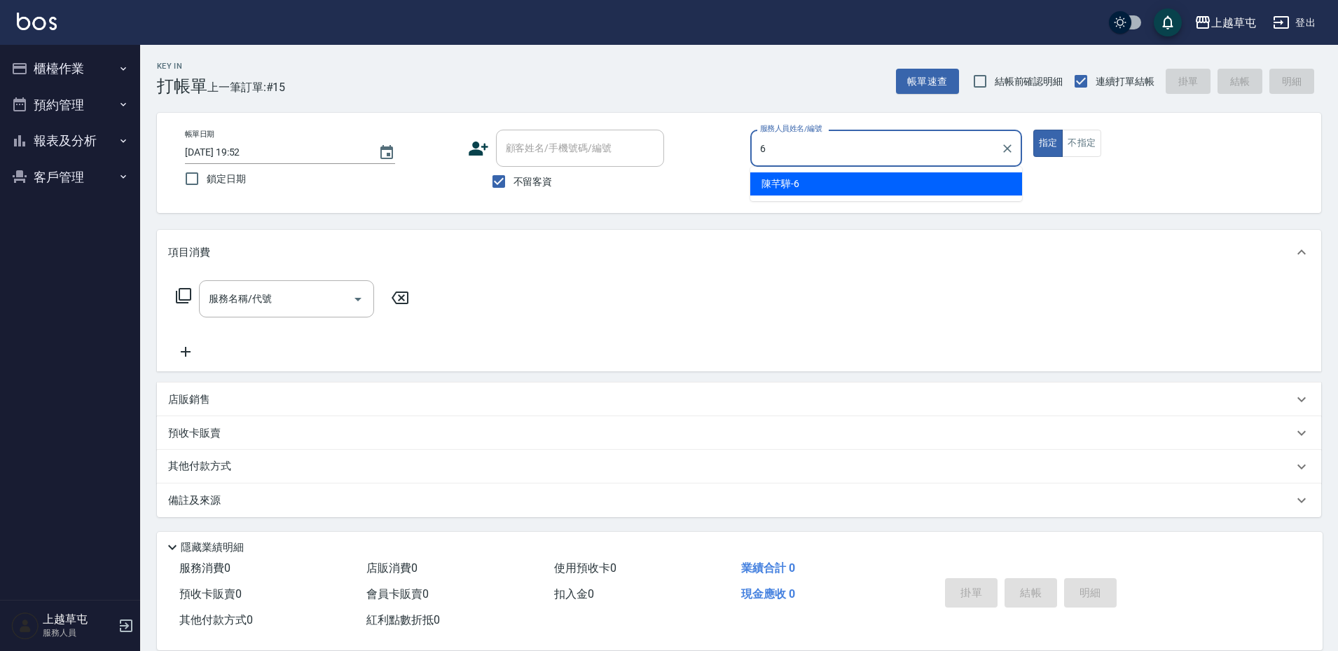
type input "[PERSON_NAME]-6"
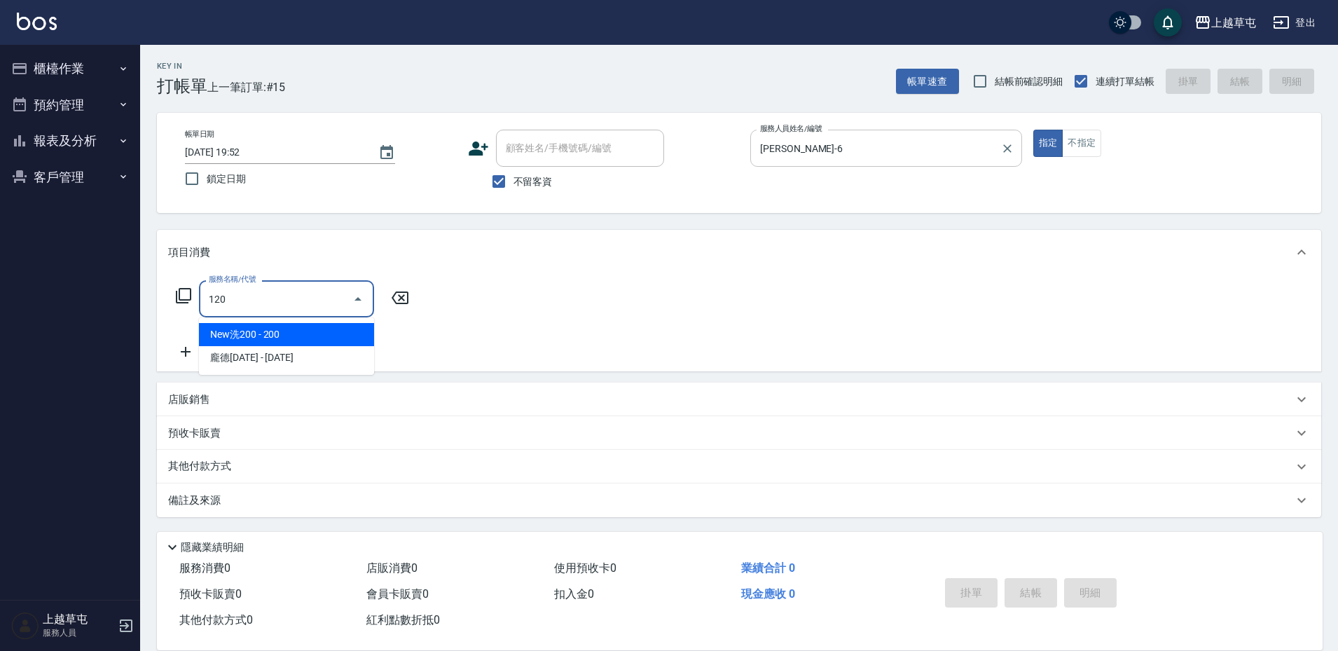
type input "New洗200(120)"
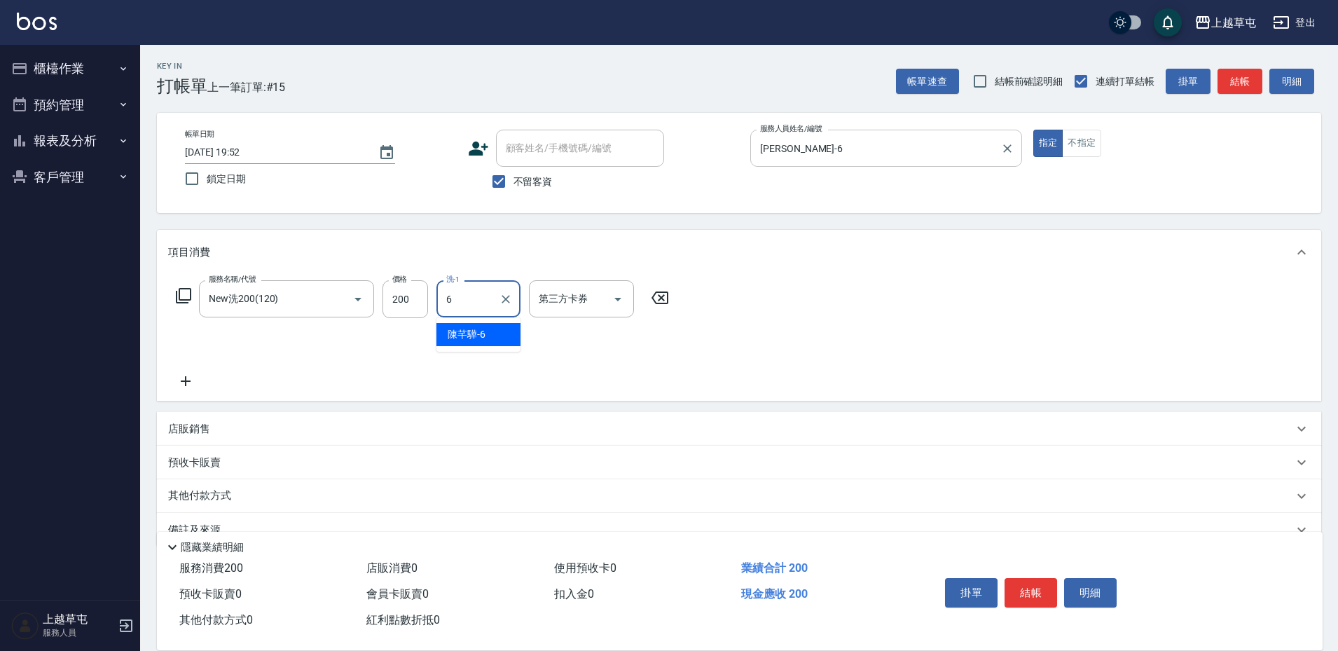
type input "[PERSON_NAME]-6"
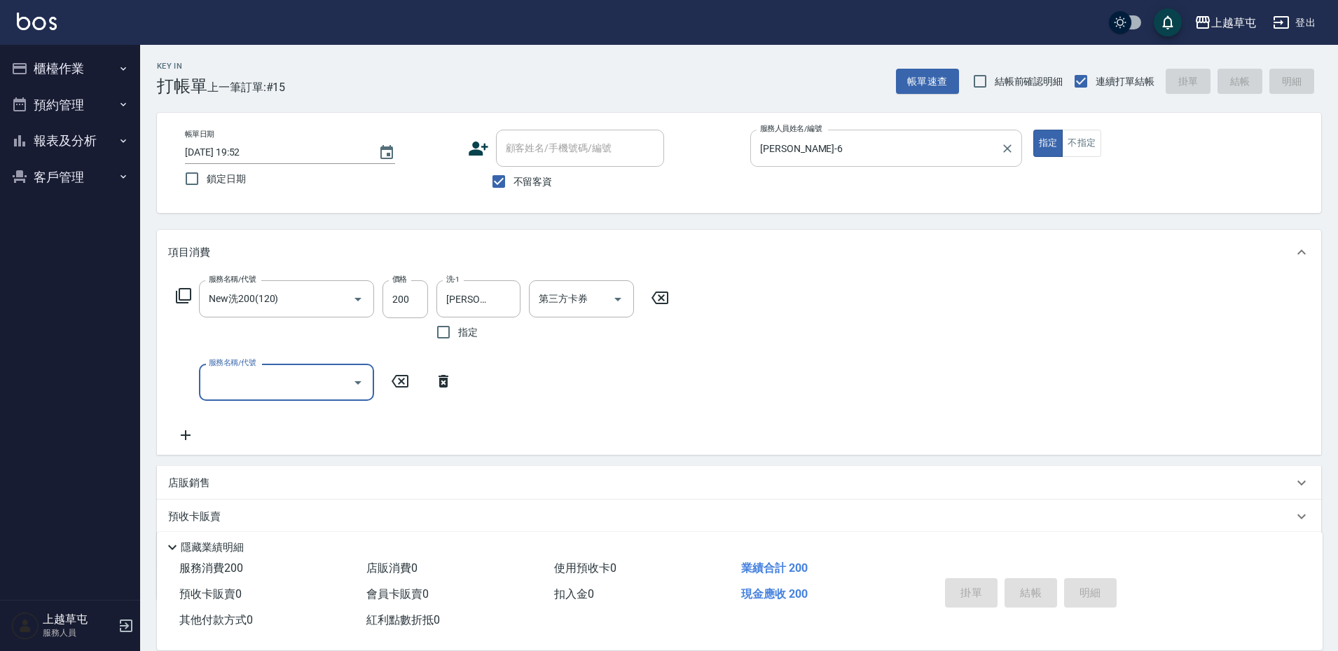
type input "2025/09/24 19:58"
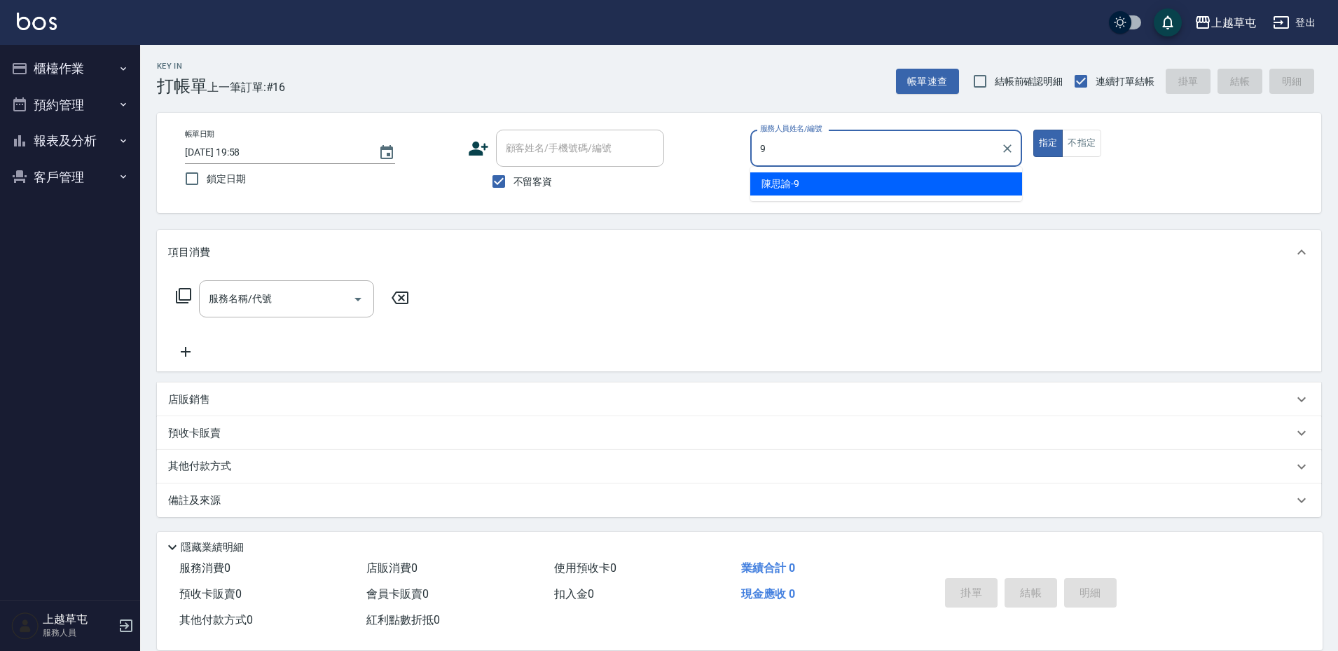
type input "[PERSON_NAME]-9"
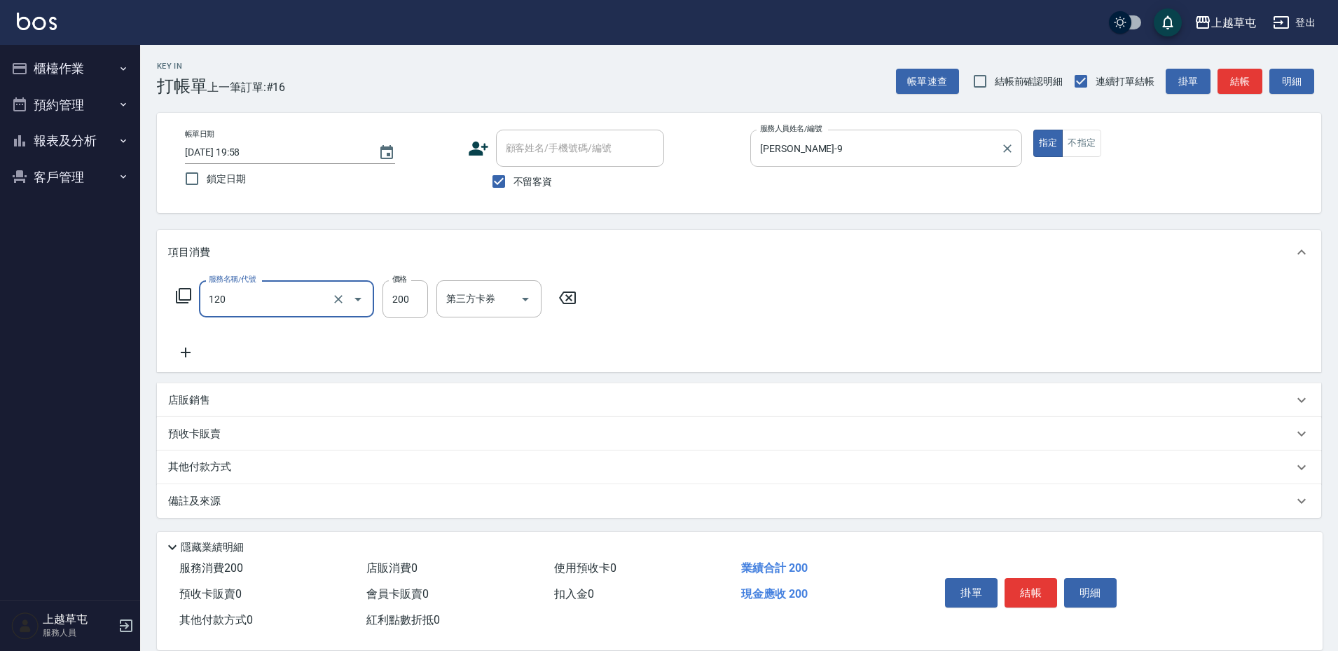
type input "New洗200(120)"
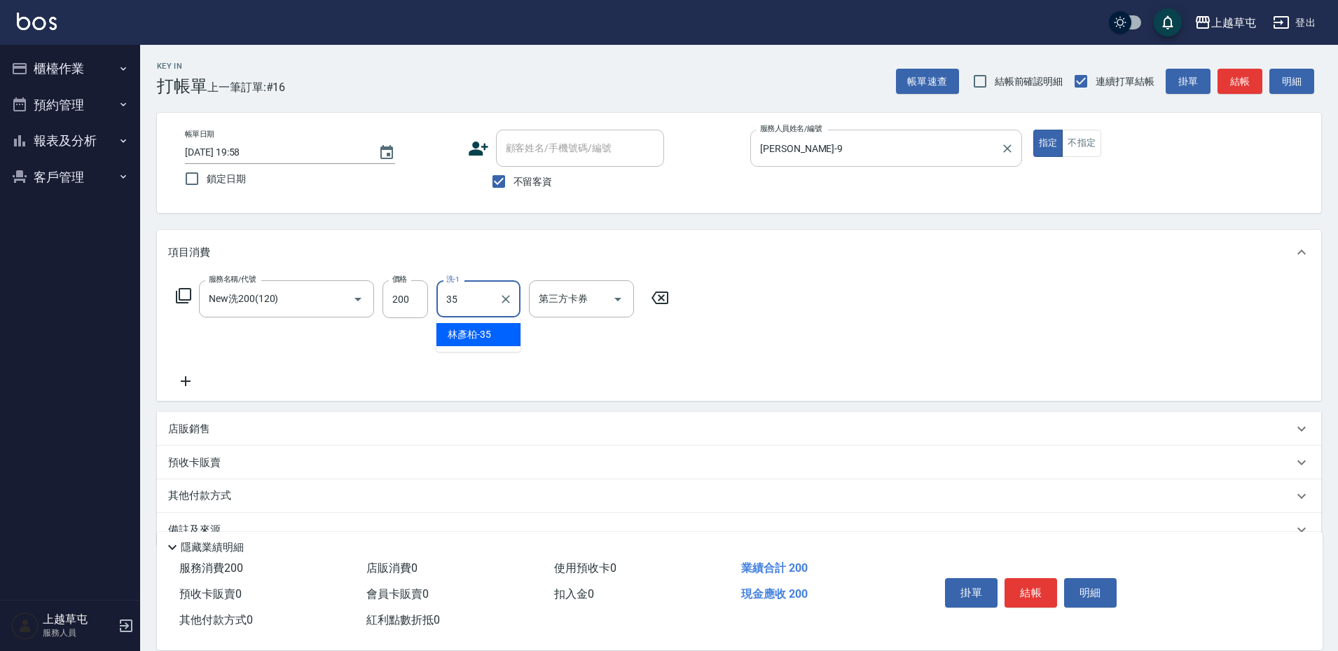
type input "[PERSON_NAME]-35"
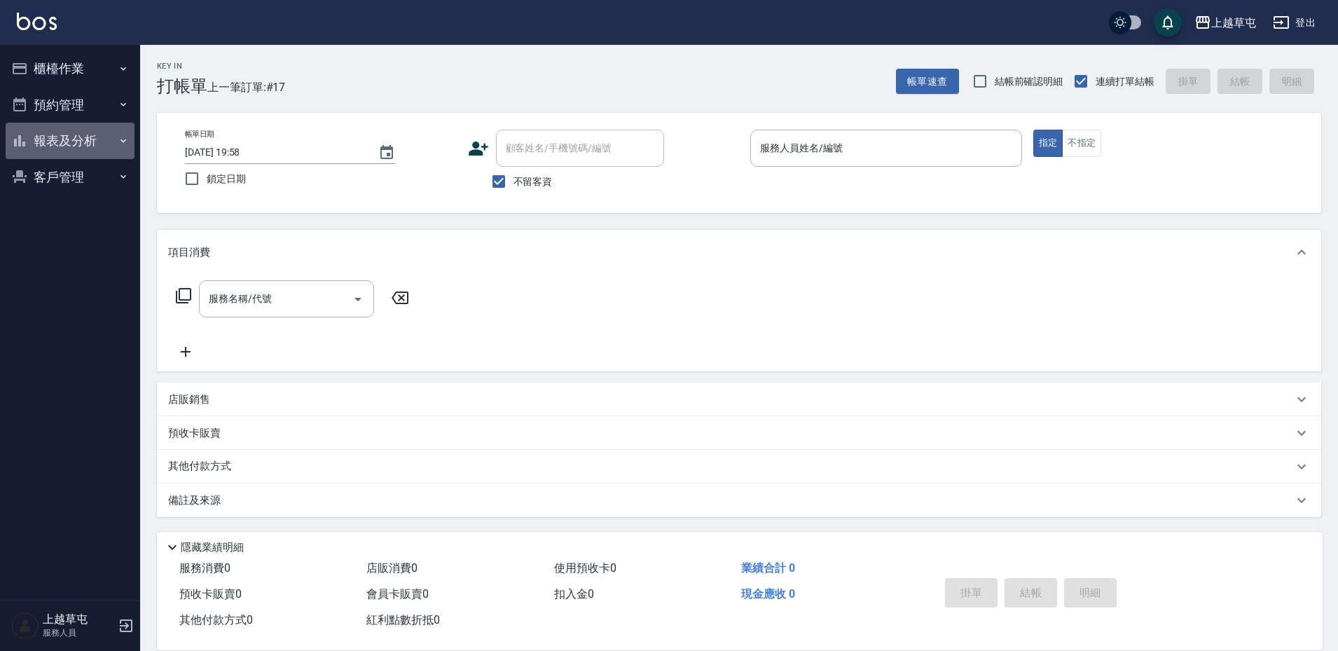
click at [91, 139] on button "報表及分析" at bounding box center [70, 141] width 129 height 36
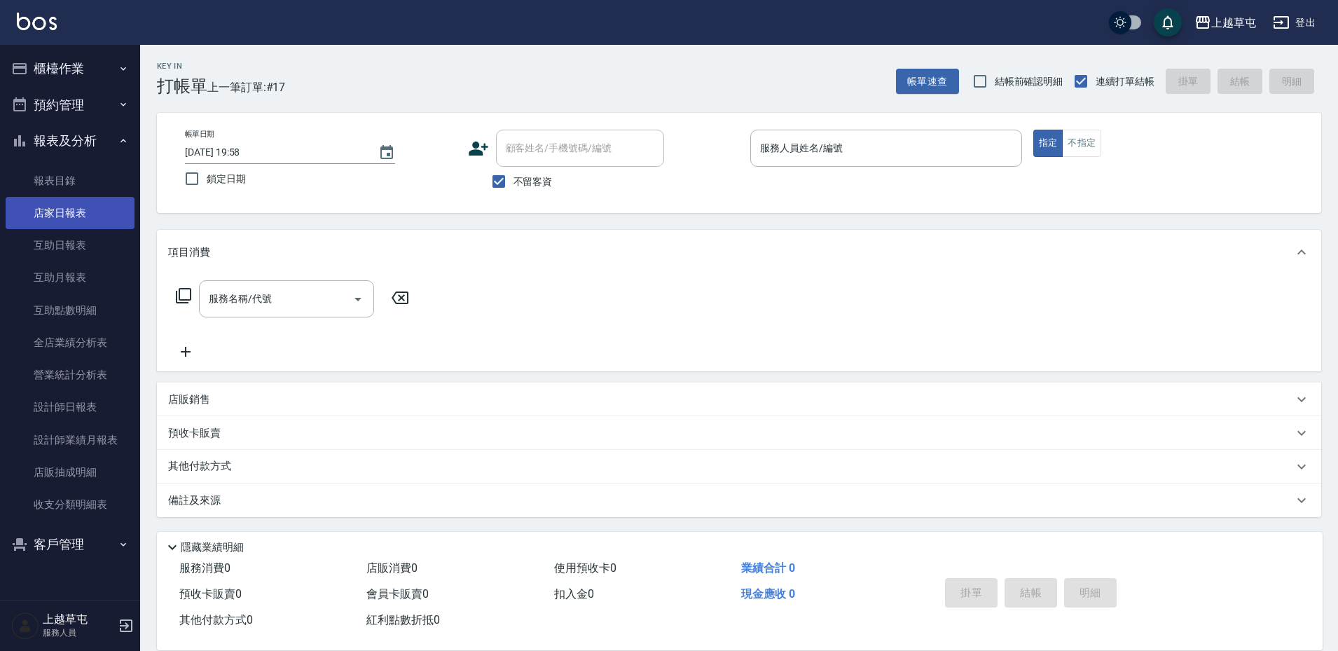
click at [69, 219] on link "店家日報表" at bounding box center [70, 213] width 129 height 32
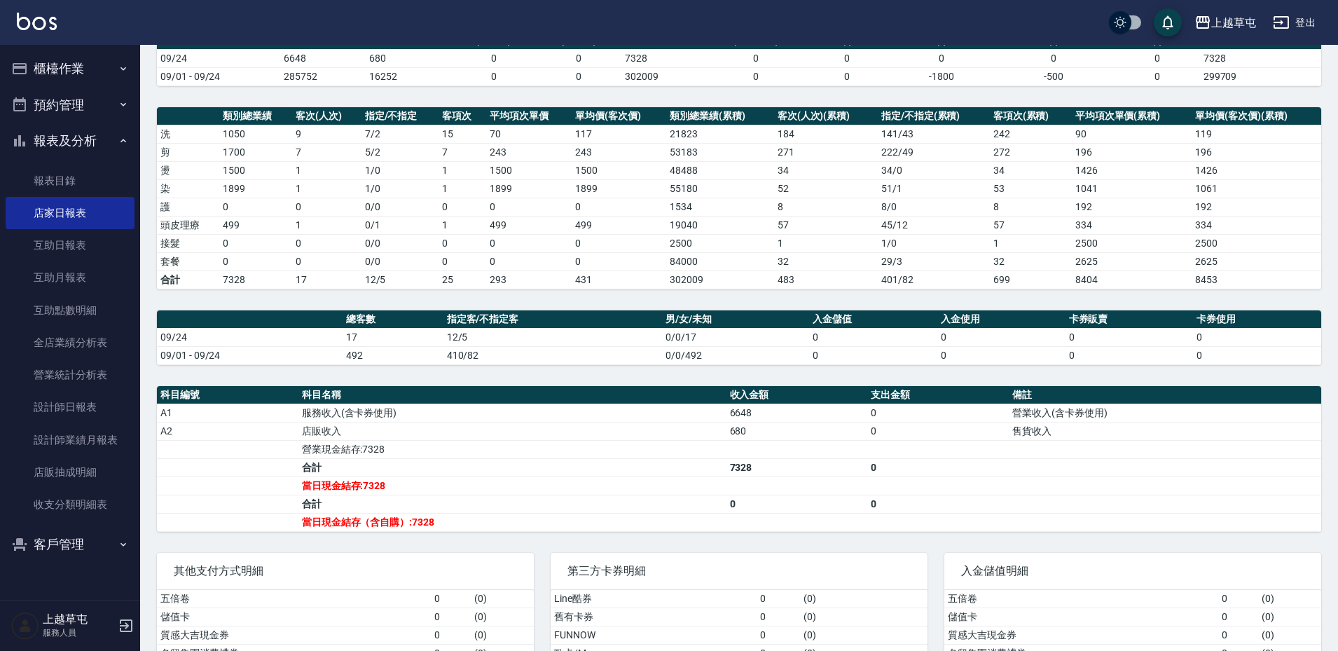
scroll to position [140, 0]
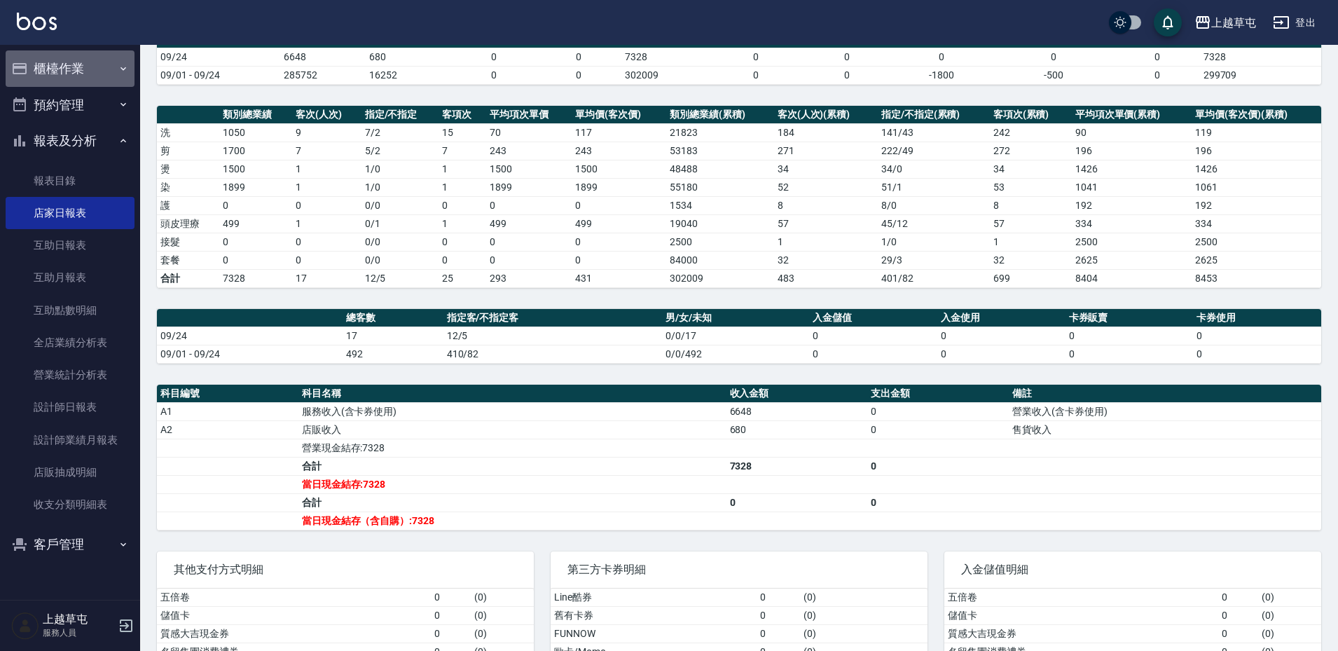
click at [60, 64] on button "櫃檯作業" at bounding box center [70, 68] width 129 height 36
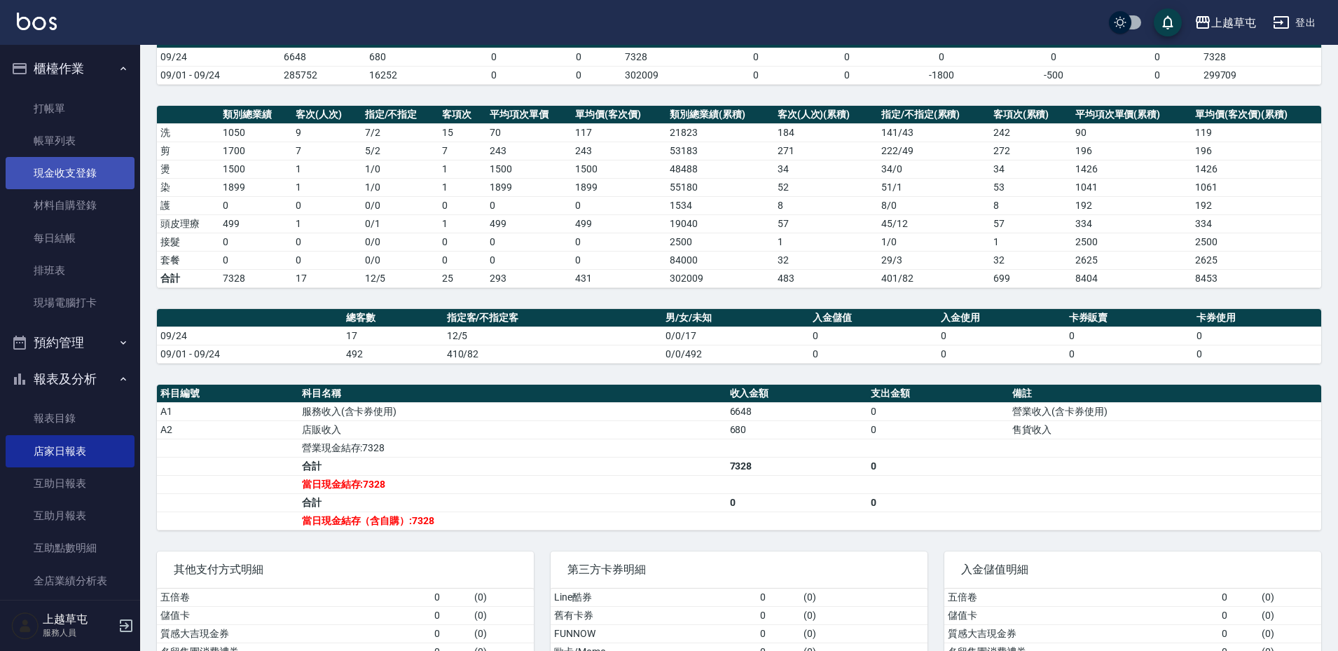
click at [85, 179] on link "現金收支登錄" at bounding box center [70, 173] width 129 height 32
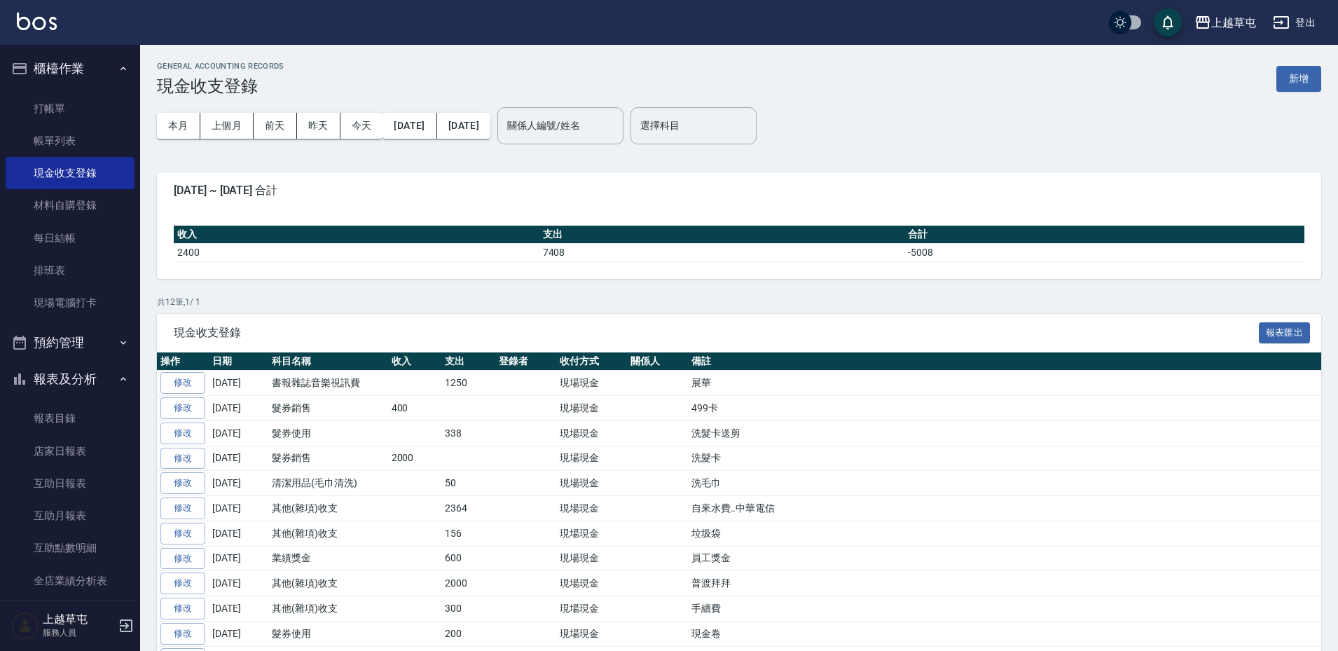
click at [1297, 77] on button "新增" at bounding box center [1299, 79] width 45 height 26
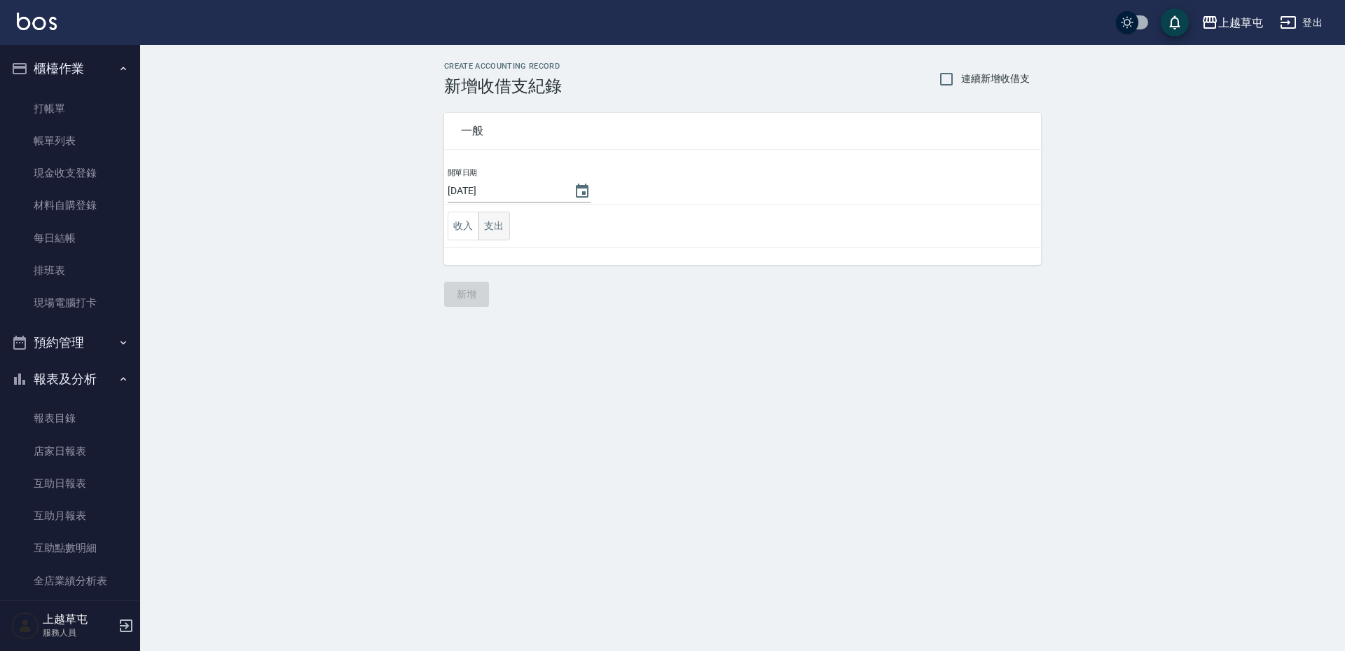
click at [488, 233] on button "支出" at bounding box center [495, 226] width 32 height 29
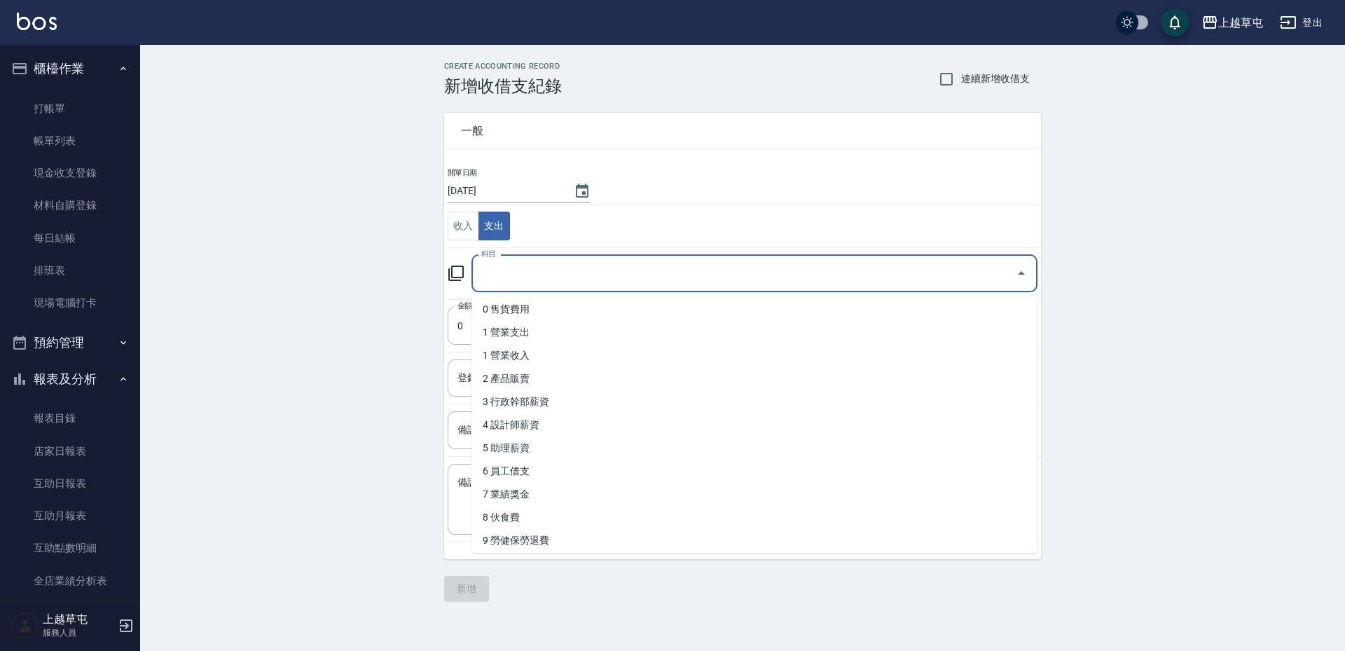
click at [554, 281] on input "科目" at bounding box center [744, 273] width 533 height 25
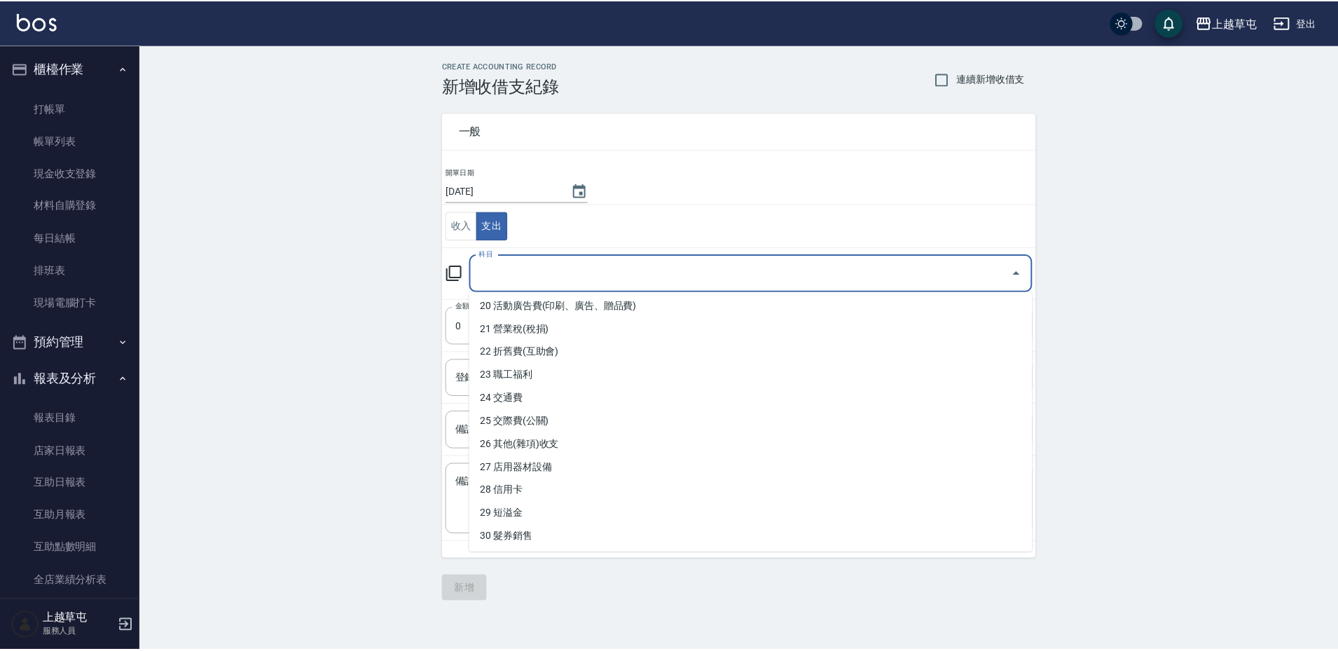
scroll to position [490, 0]
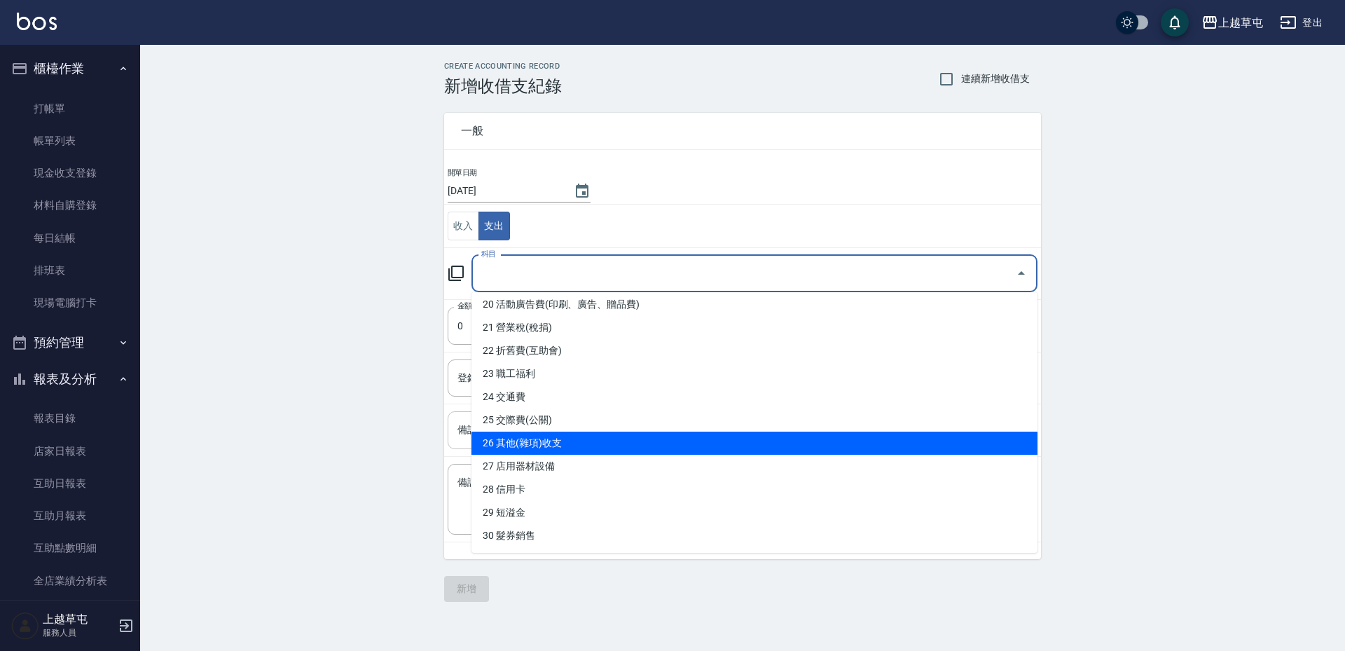
click at [540, 446] on li "26 其他(雜項)收支" at bounding box center [755, 443] width 566 height 23
type input "26 其他(雜項)收支"
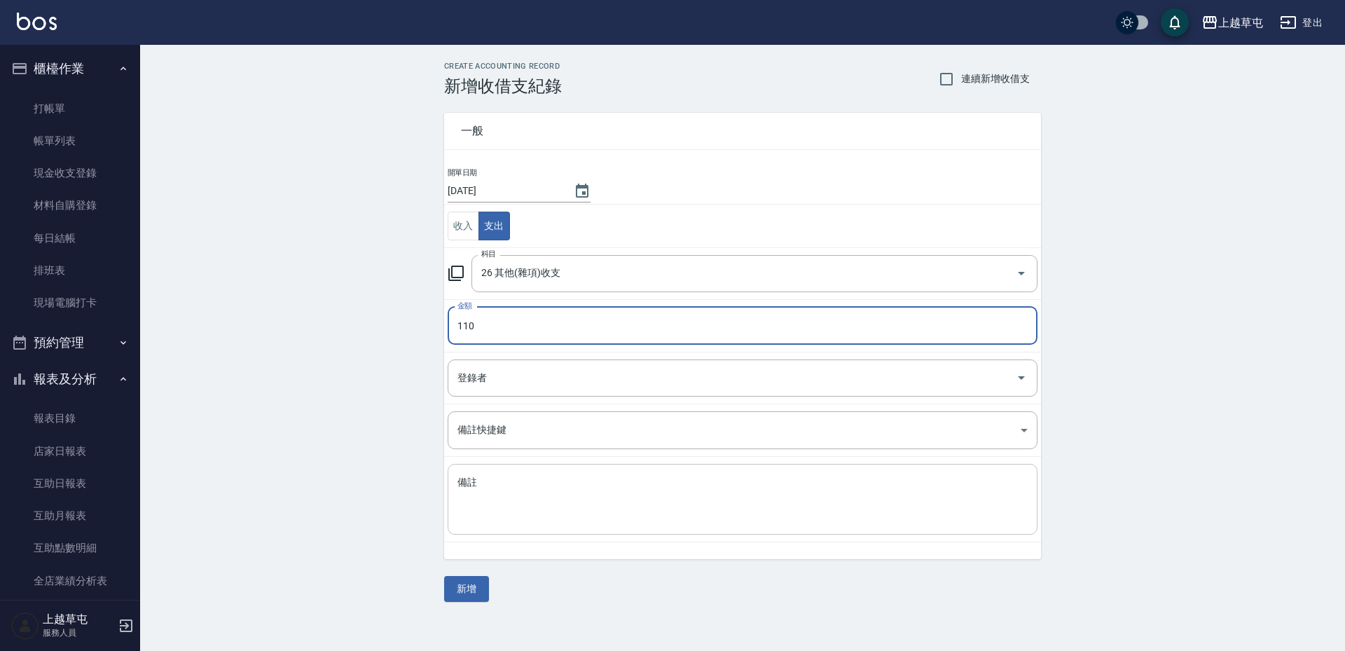
type input "110"
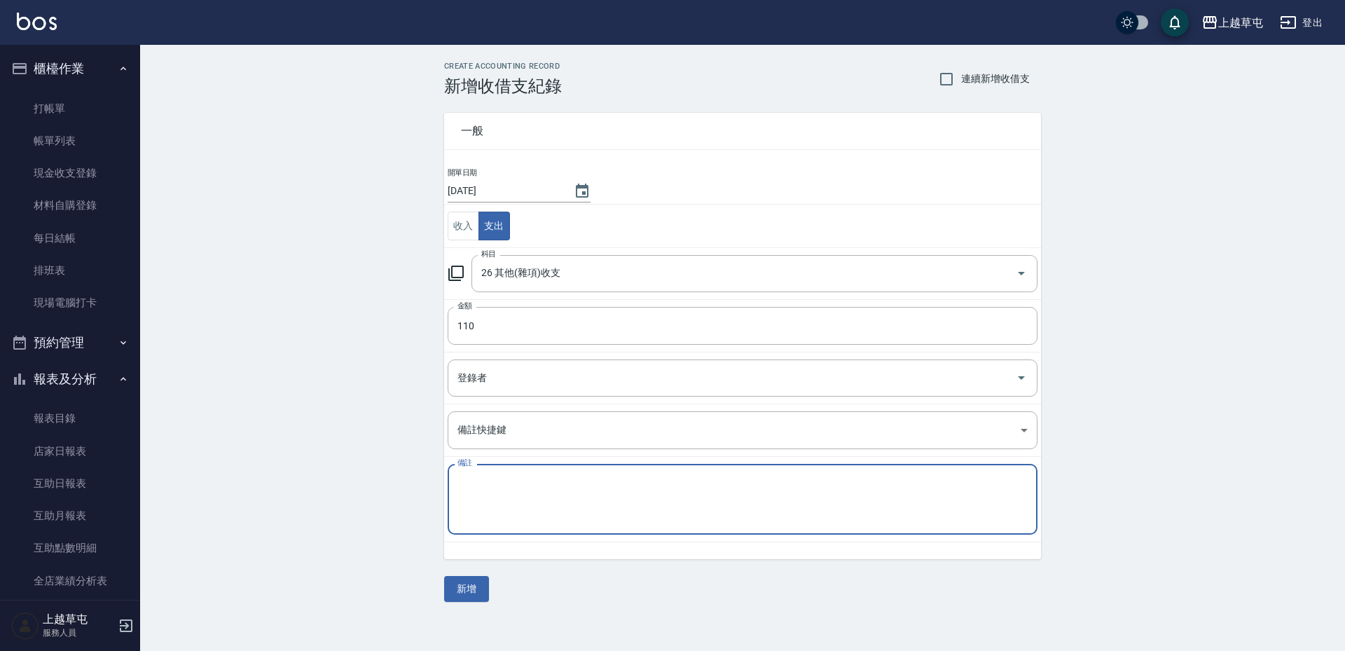
click at [604, 482] on textarea "備註" at bounding box center [743, 500] width 570 height 48
type textarea "1"
type textarea "杯子"
click at [460, 583] on button "新增" at bounding box center [466, 589] width 45 height 26
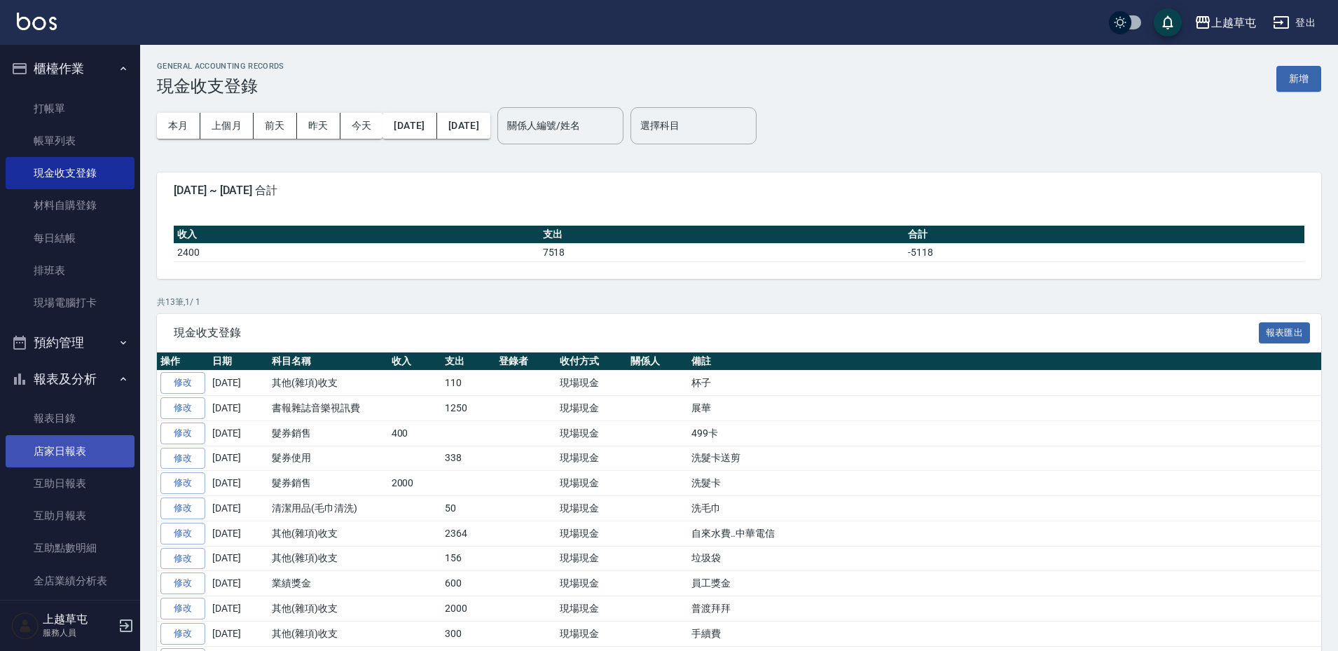
click at [65, 444] on link "店家日報表" at bounding box center [70, 451] width 129 height 32
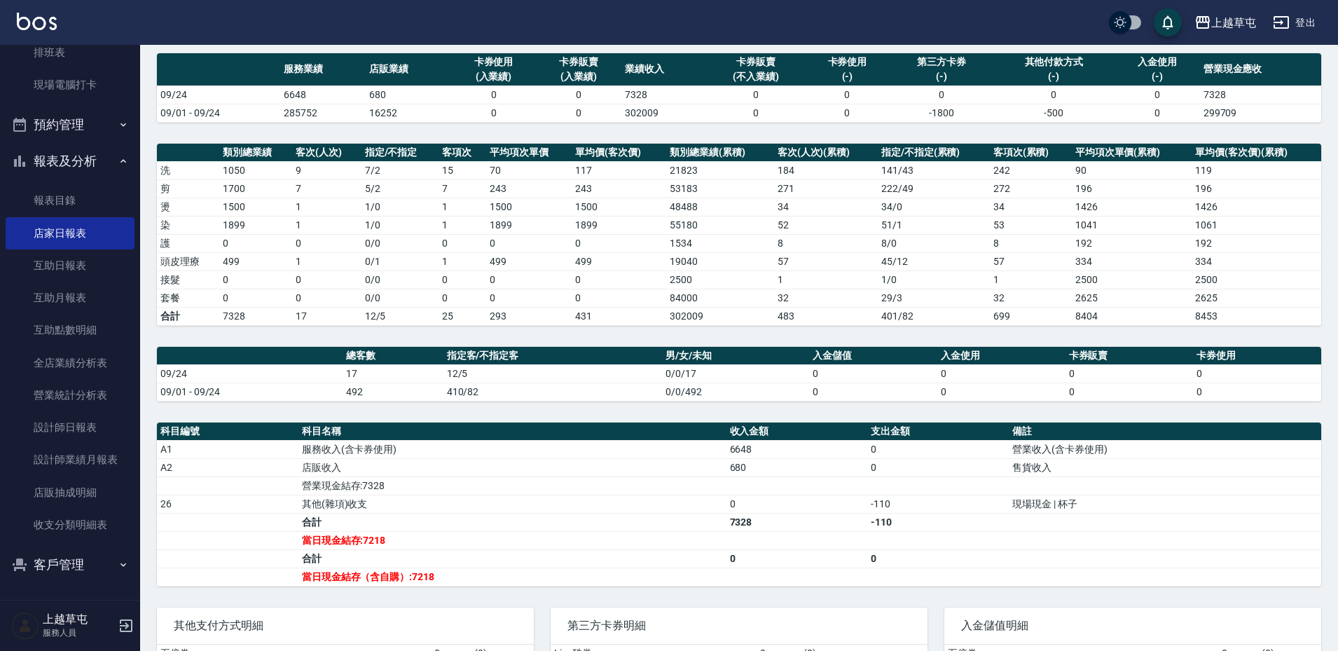
scroll to position [11, 0]
